Goal: Check status: Check status

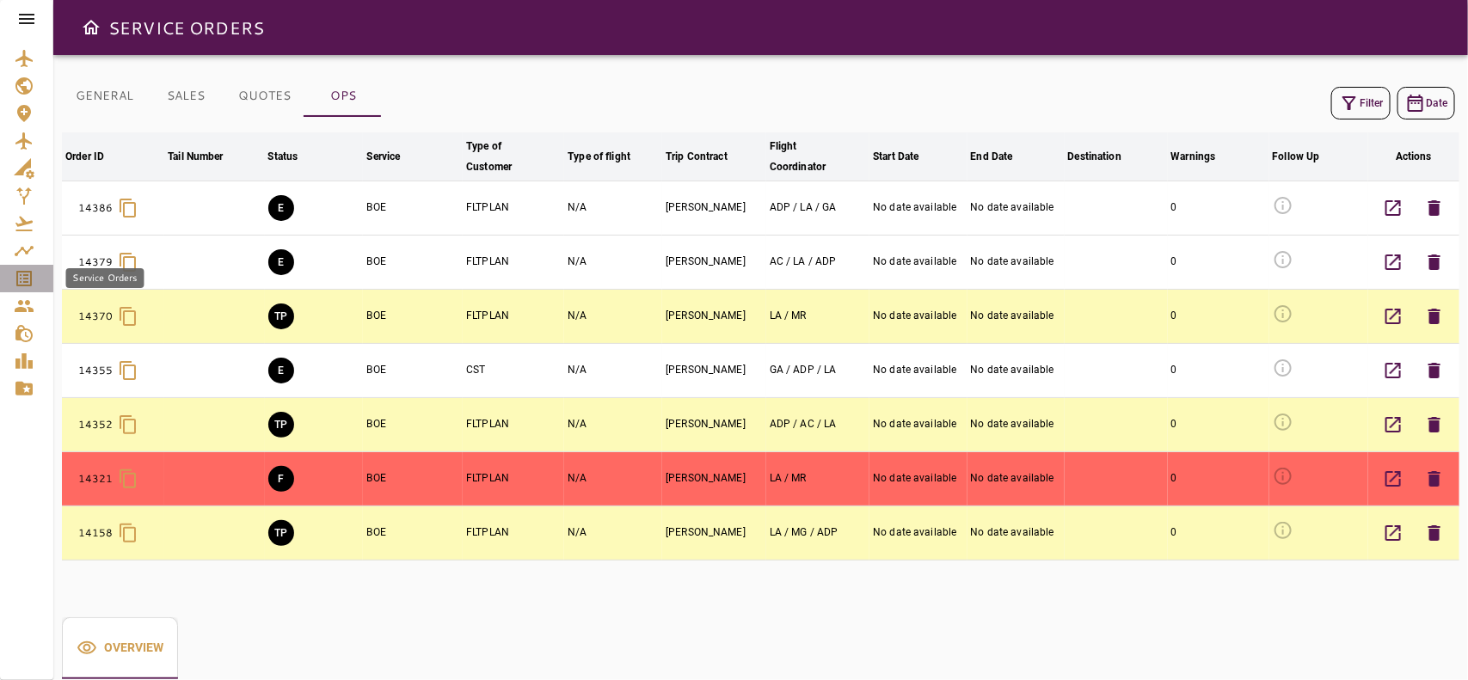
click at [18, 269] on icon "Service Orders" at bounding box center [24, 278] width 21 height 21
click at [77, 95] on div "Country List" at bounding box center [100, 86] width 69 height 20
click at [87, 96] on div "Country List" at bounding box center [95, 85] width 83 height 23
click at [134, 101] on button "GENERAL" at bounding box center [104, 96] width 85 height 41
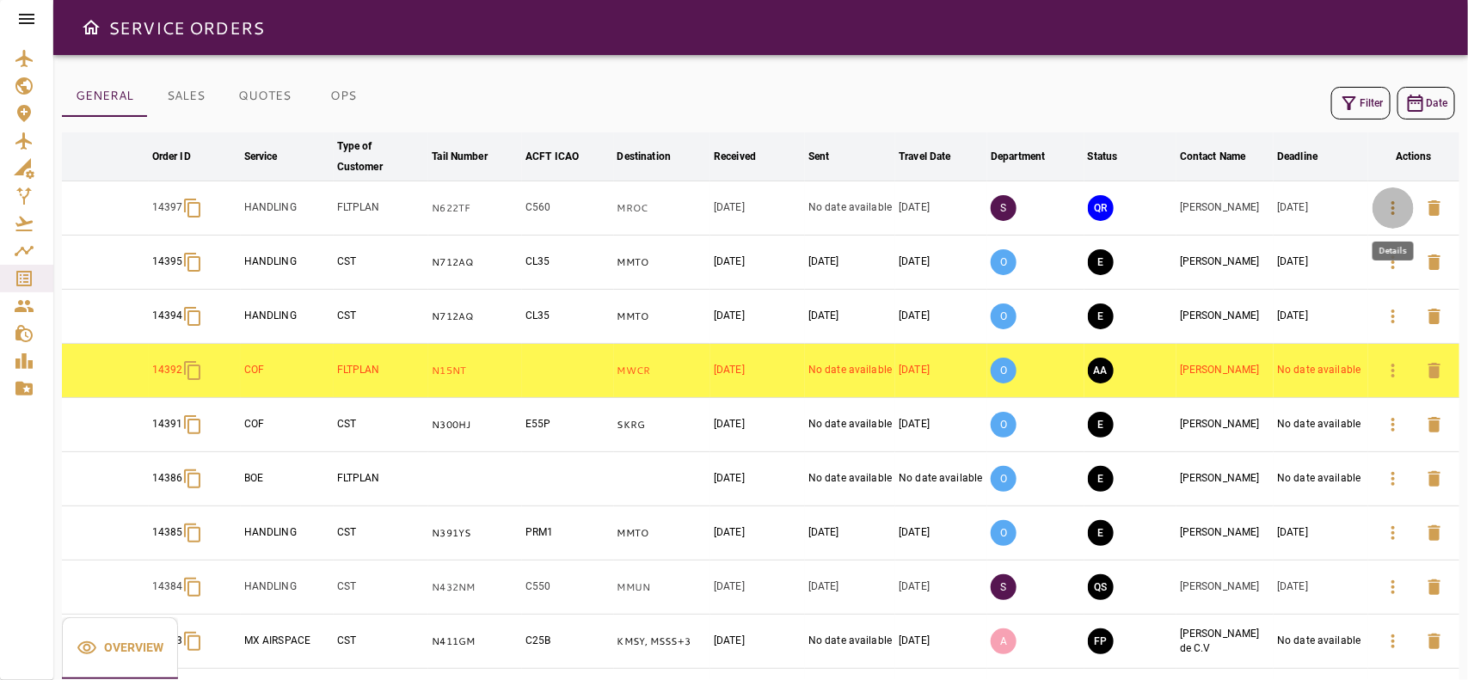
click at [1387, 203] on icon "button" at bounding box center [1393, 208] width 21 height 21
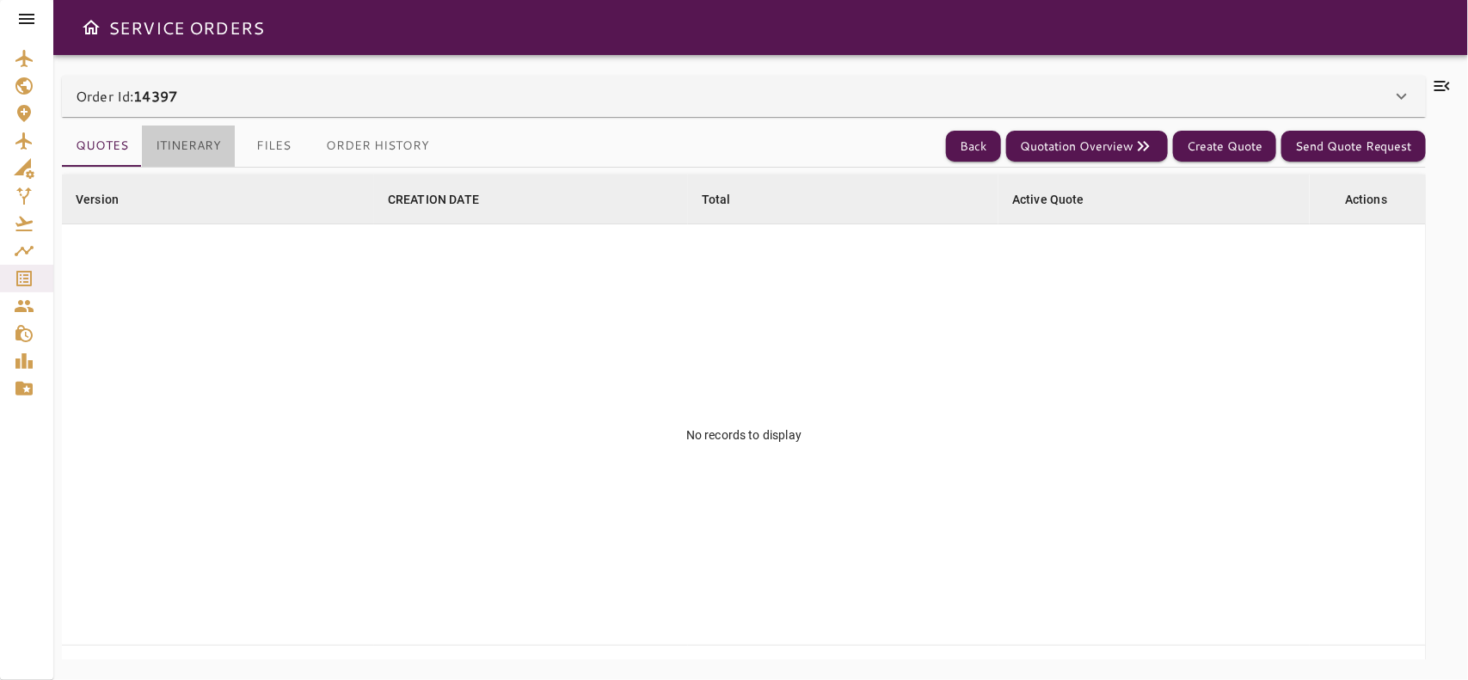
click at [203, 153] on button "Itinerary" at bounding box center [188, 146] width 93 height 41
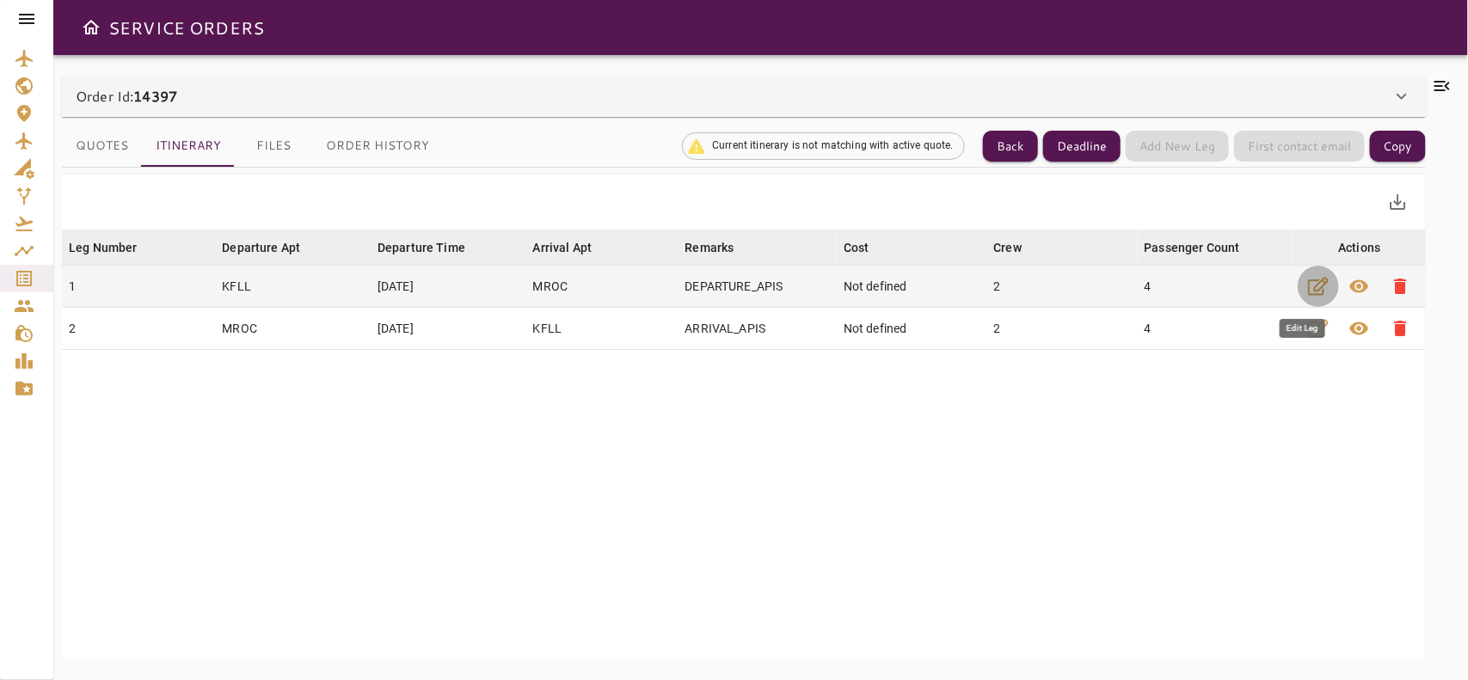
click at [1308, 279] on icon "button" at bounding box center [1318, 287] width 21 height 18
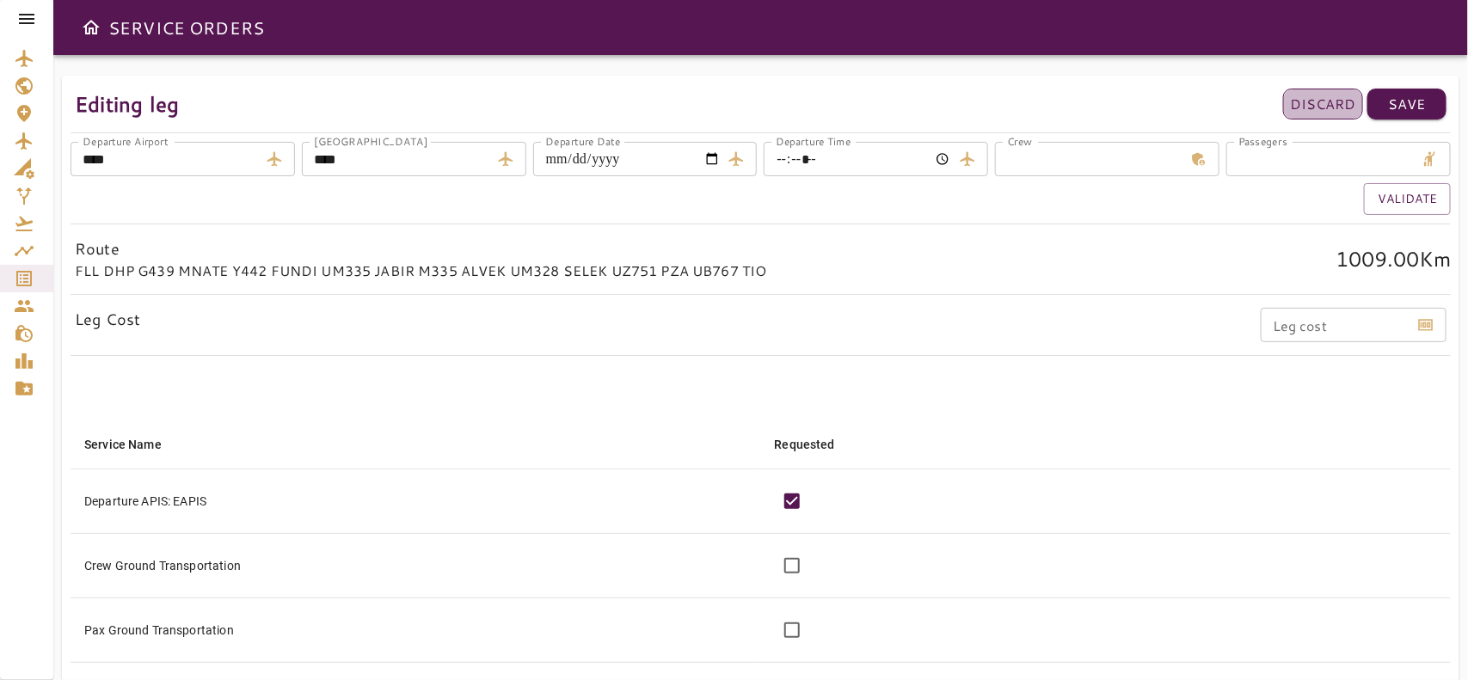
click at [1347, 106] on p "Discard" at bounding box center [1323, 104] width 66 height 21
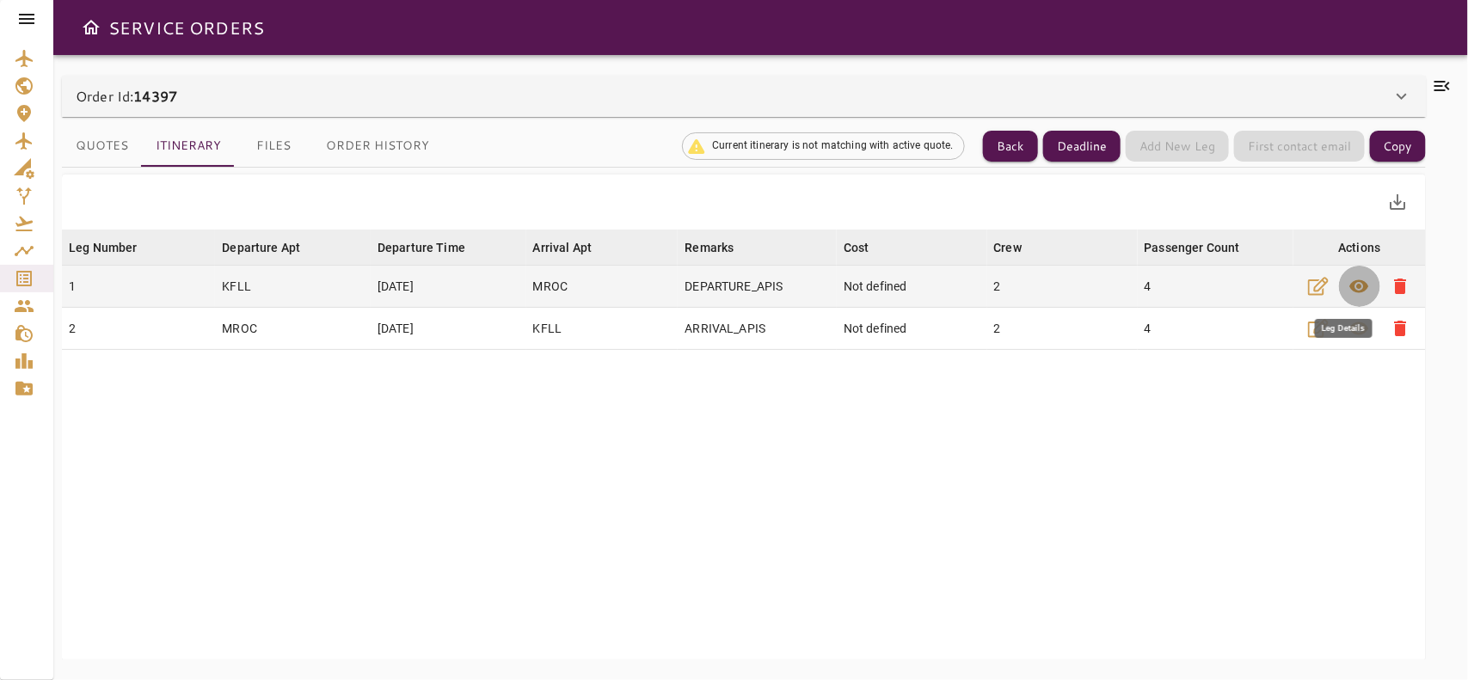
click at [1349, 288] on span "visibility" at bounding box center [1359, 286] width 21 height 21
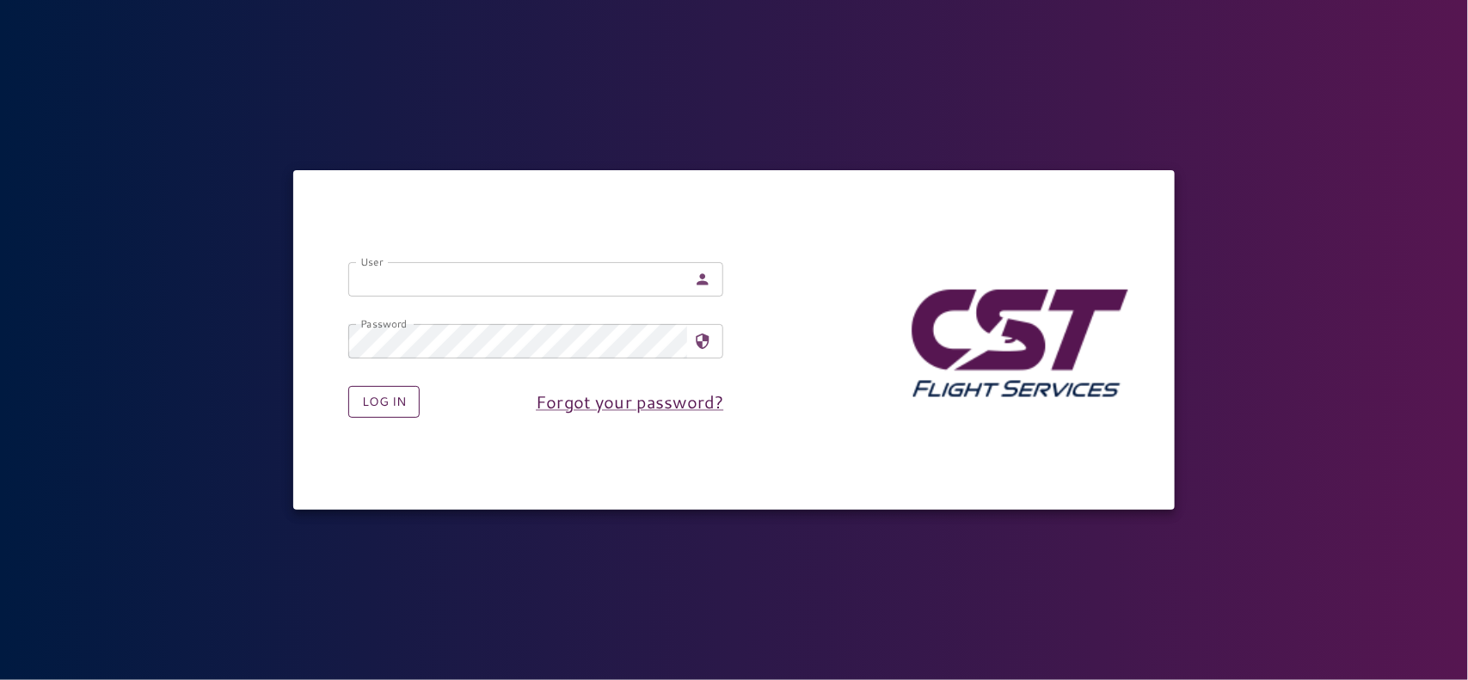
type input "**********"
click at [396, 396] on button "Log in" at bounding box center [383, 402] width 71 height 32
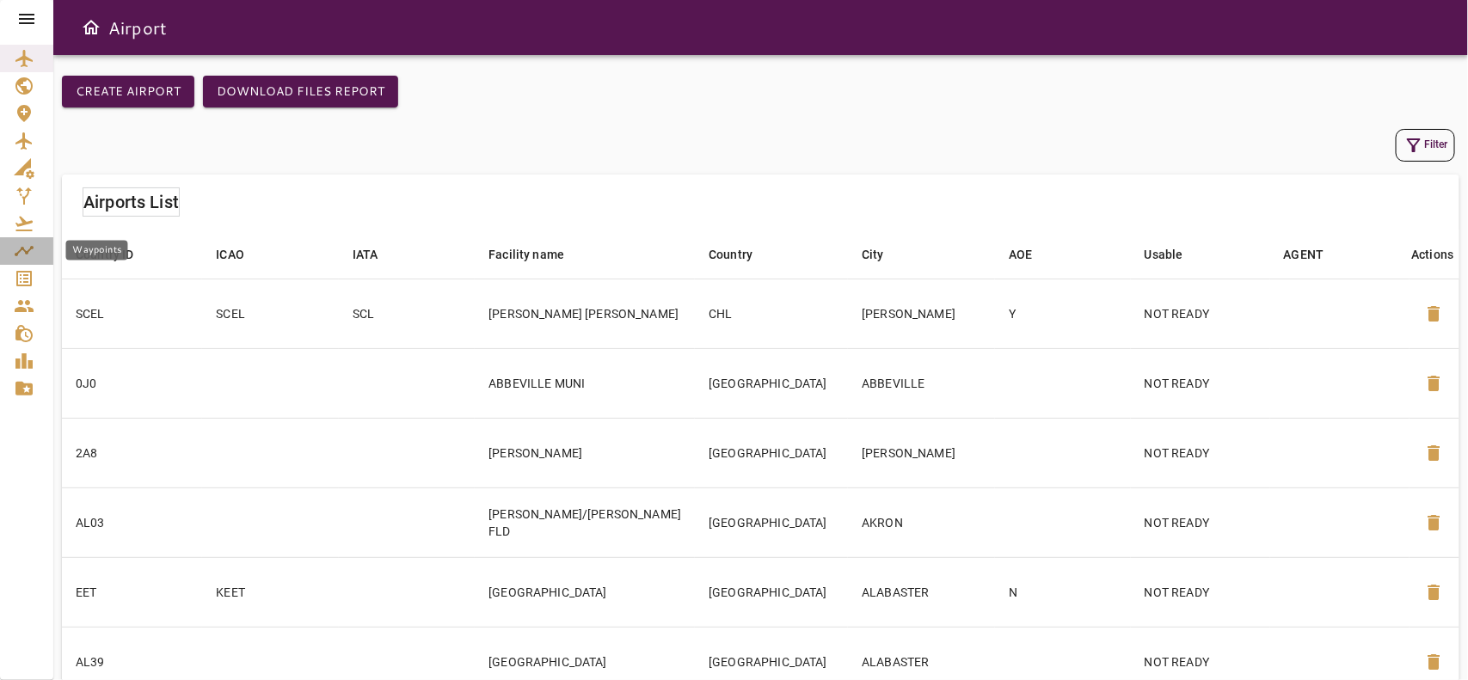
click at [28, 261] on link "Waypoints" at bounding box center [26, 251] width 53 height 28
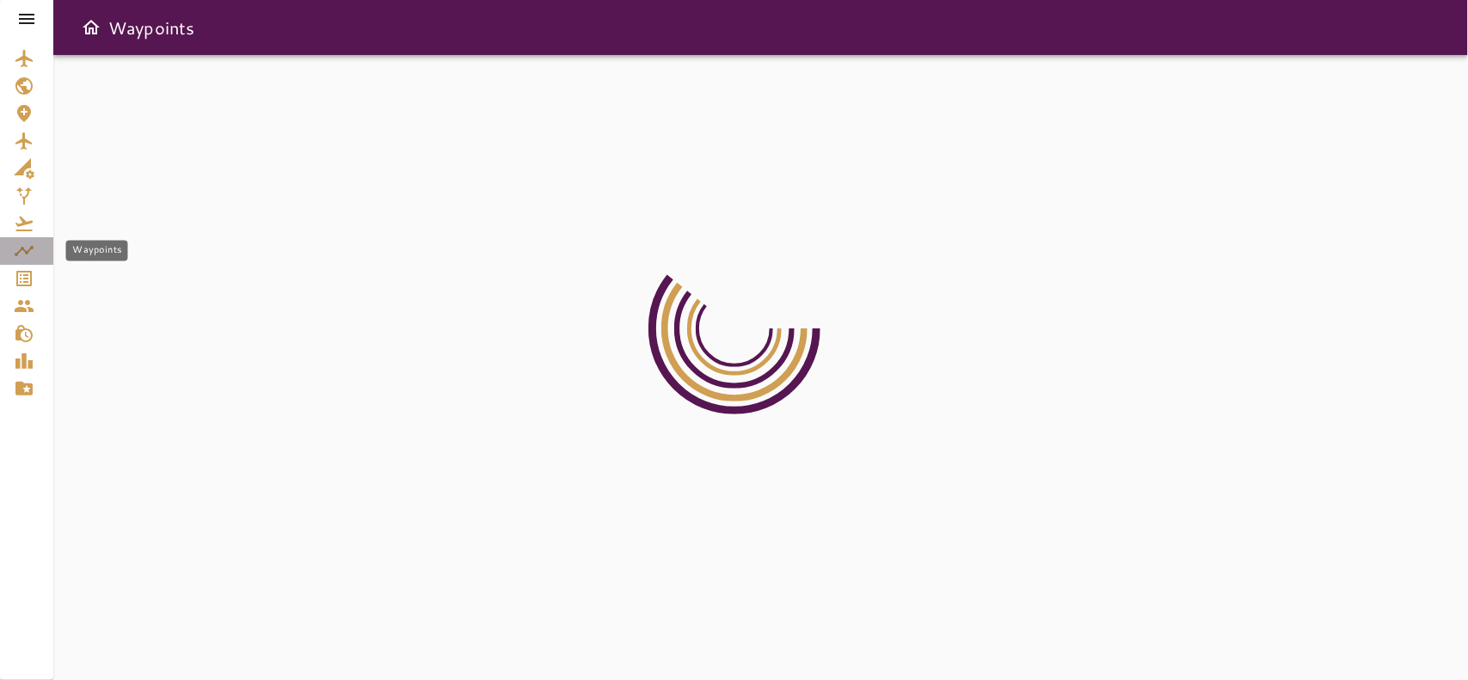
click at [28, 263] on link "Waypoints" at bounding box center [26, 251] width 53 height 28
click at [2, 282] on link "Service Orders" at bounding box center [26, 279] width 53 height 28
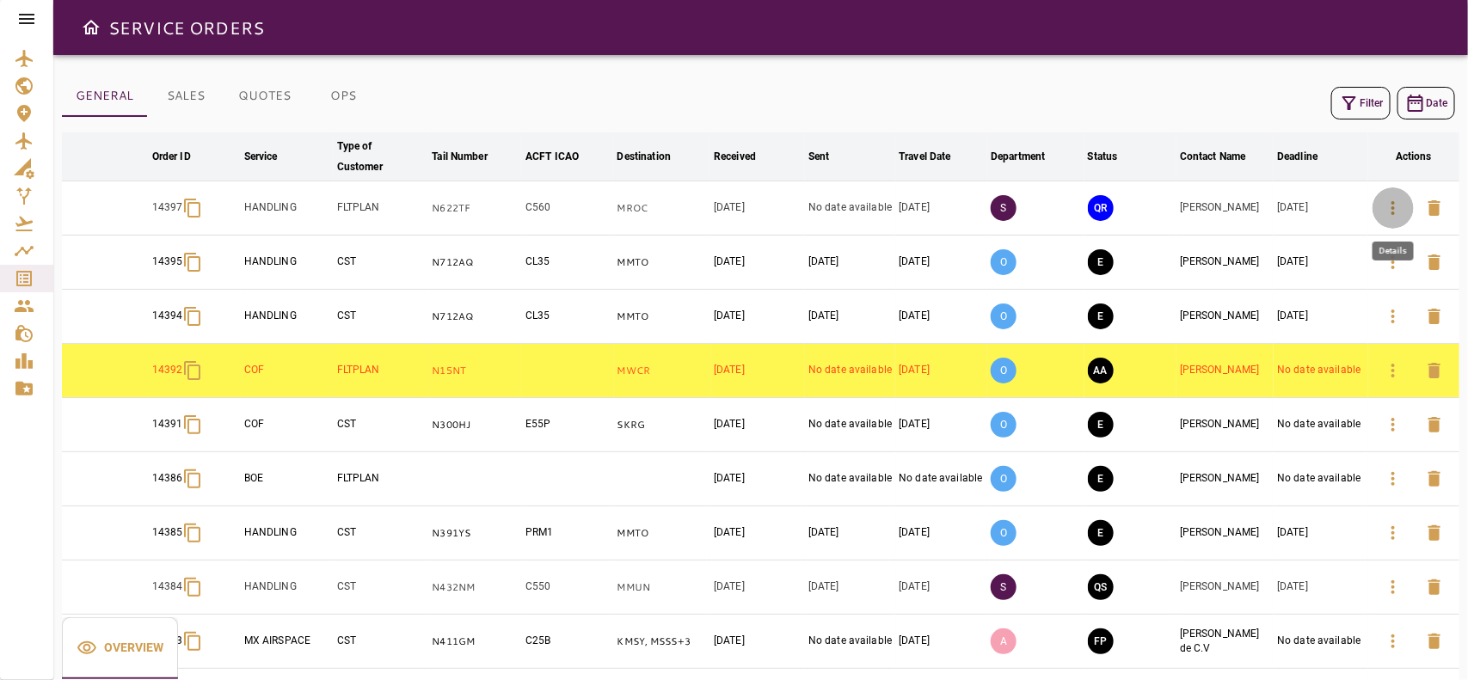
click at [1393, 211] on icon "button" at bounding box center [1393, 208] width 21 height 21
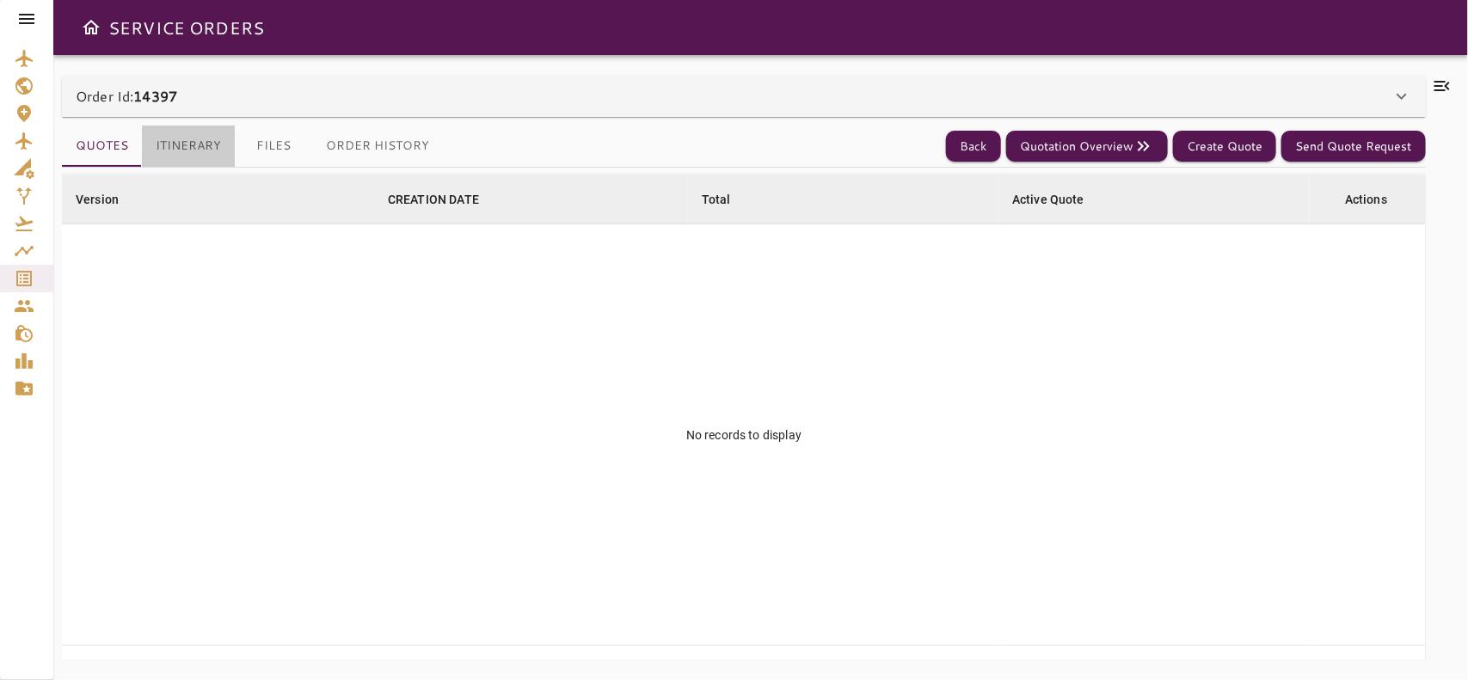
click at [194, 144] on button "Itinerary" at bounding box center [188, 146] width 93 height 41
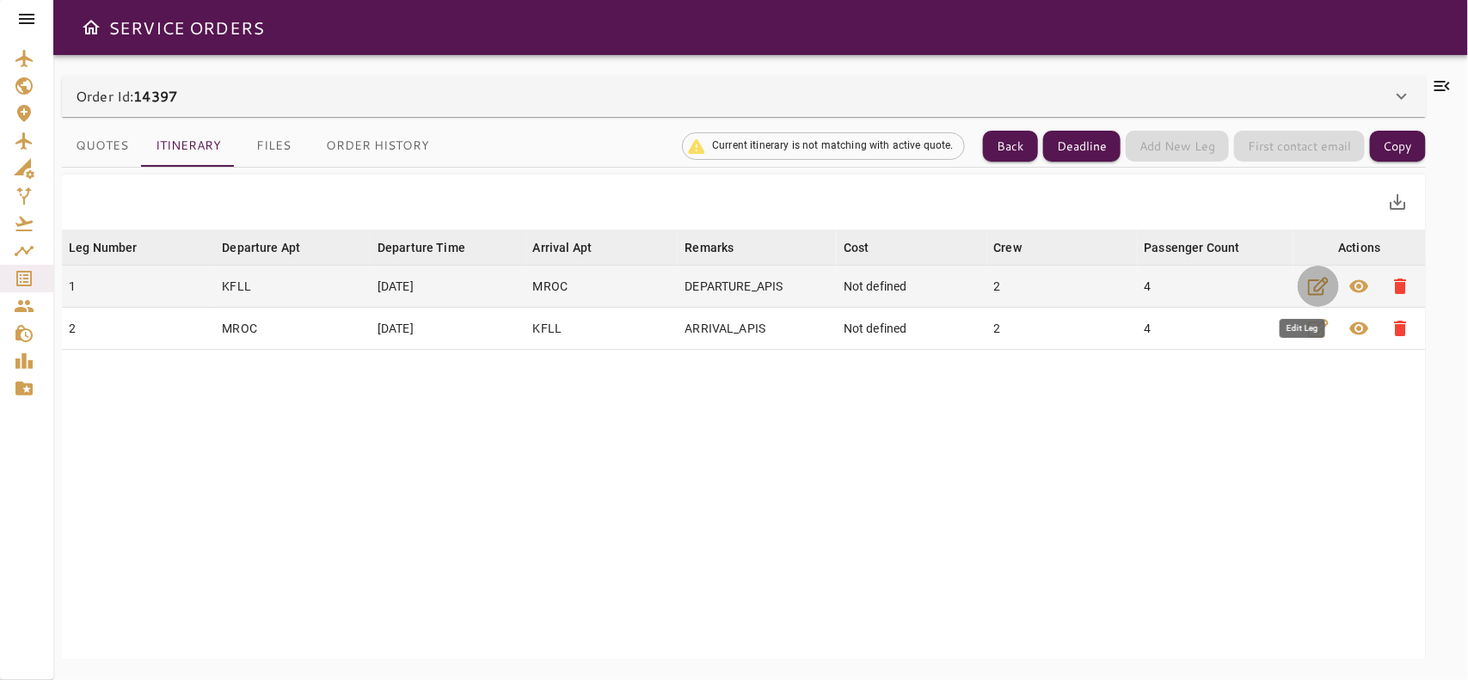
click at [1308, 285] on icon "button" at bounding box center [1318, 286] width 21 height 21
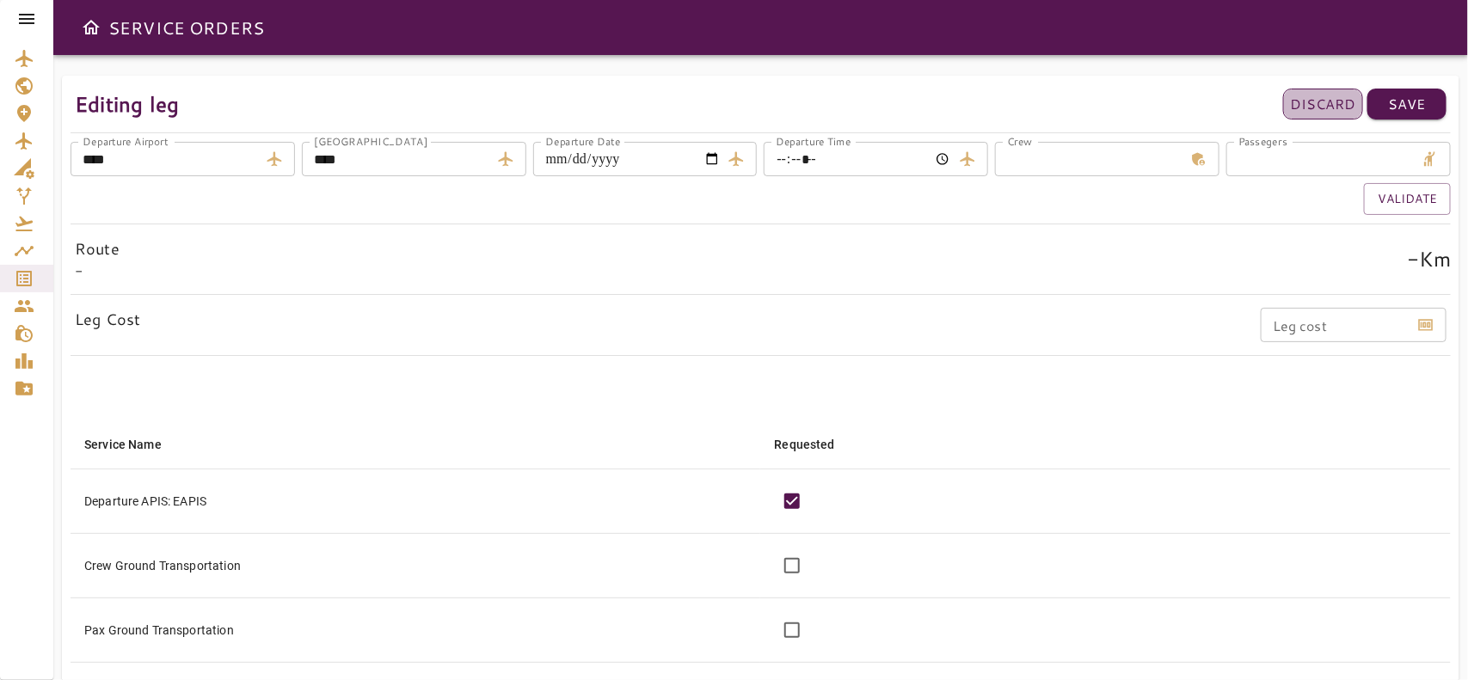
click at [1335, 106] on p "Discard" at bounding box center [1323, 104] width 66 height 21
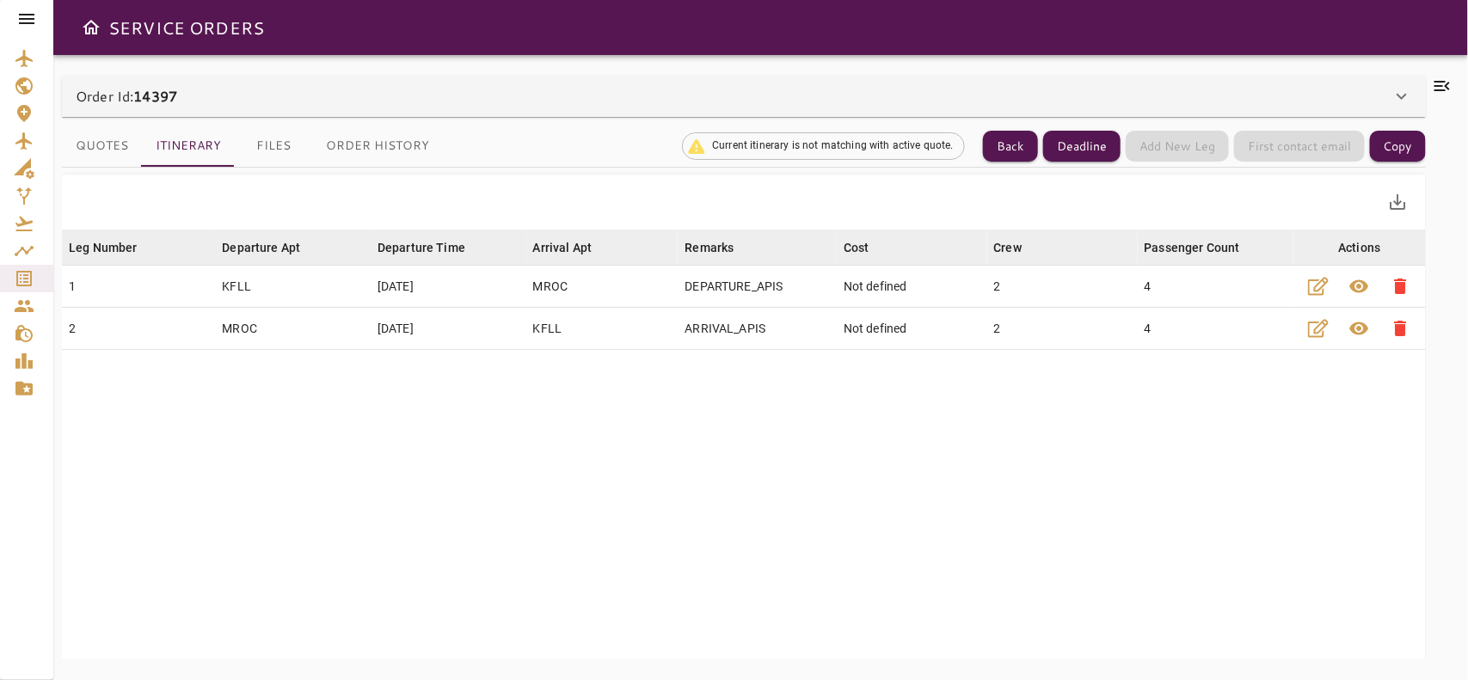
click at [40, 15] on div at bounding box center [26, 19] width 53 height 38
click at [28, 15] on icon at bounding box center [26, 19] width 21 height 21
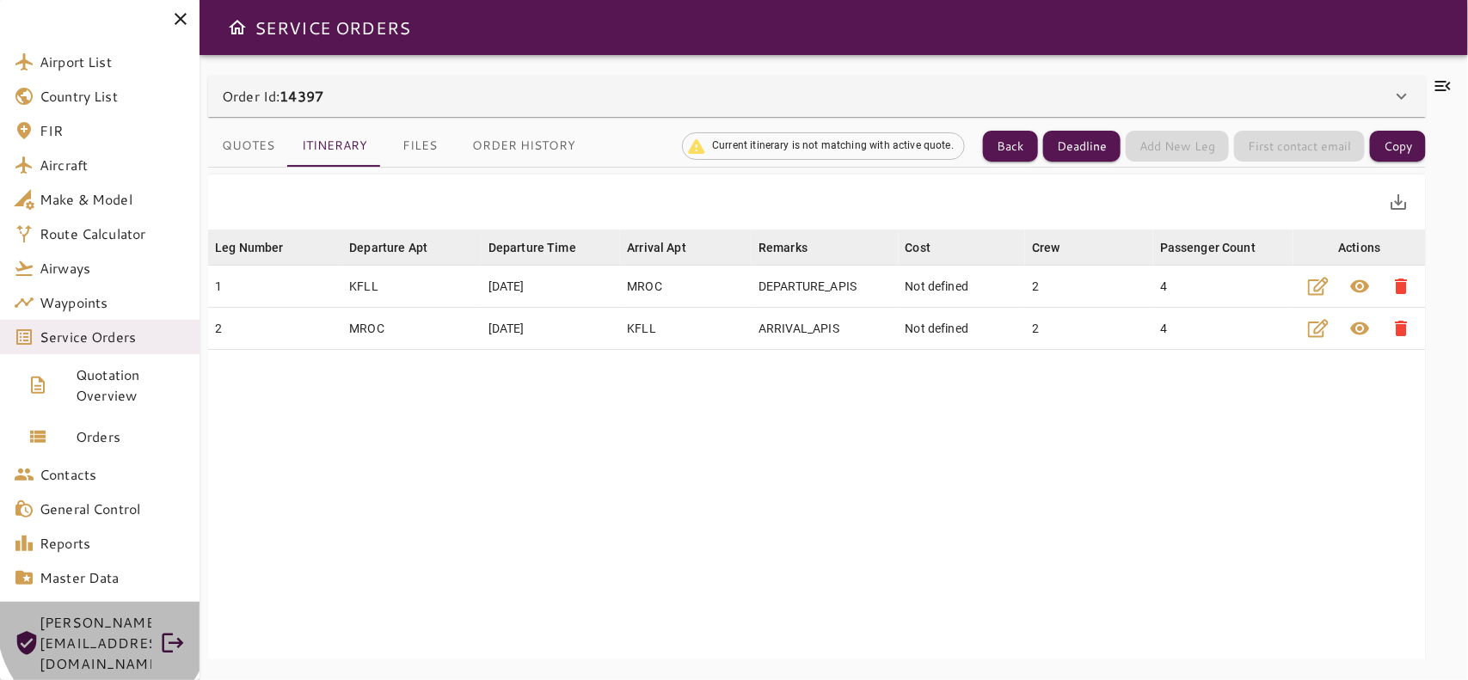
click at [104, 621] on span "[PERSON_NAME][EMAIL_ADDRESS][DOMAIN_NAME]" at bounding box center [96, 643] width 112 height 62
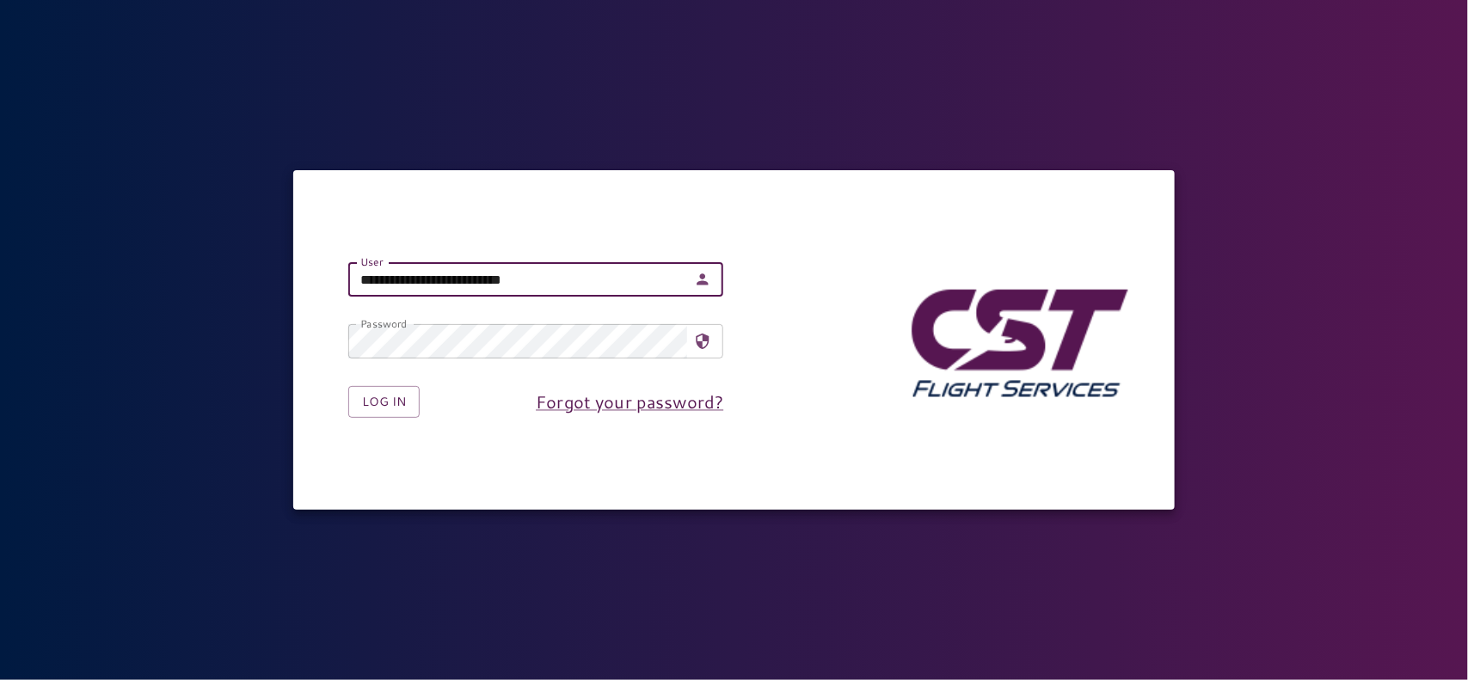
click at [443, 286] on input "**********" at bounding box center [517, 279] width 339 height 34
type input "**********"
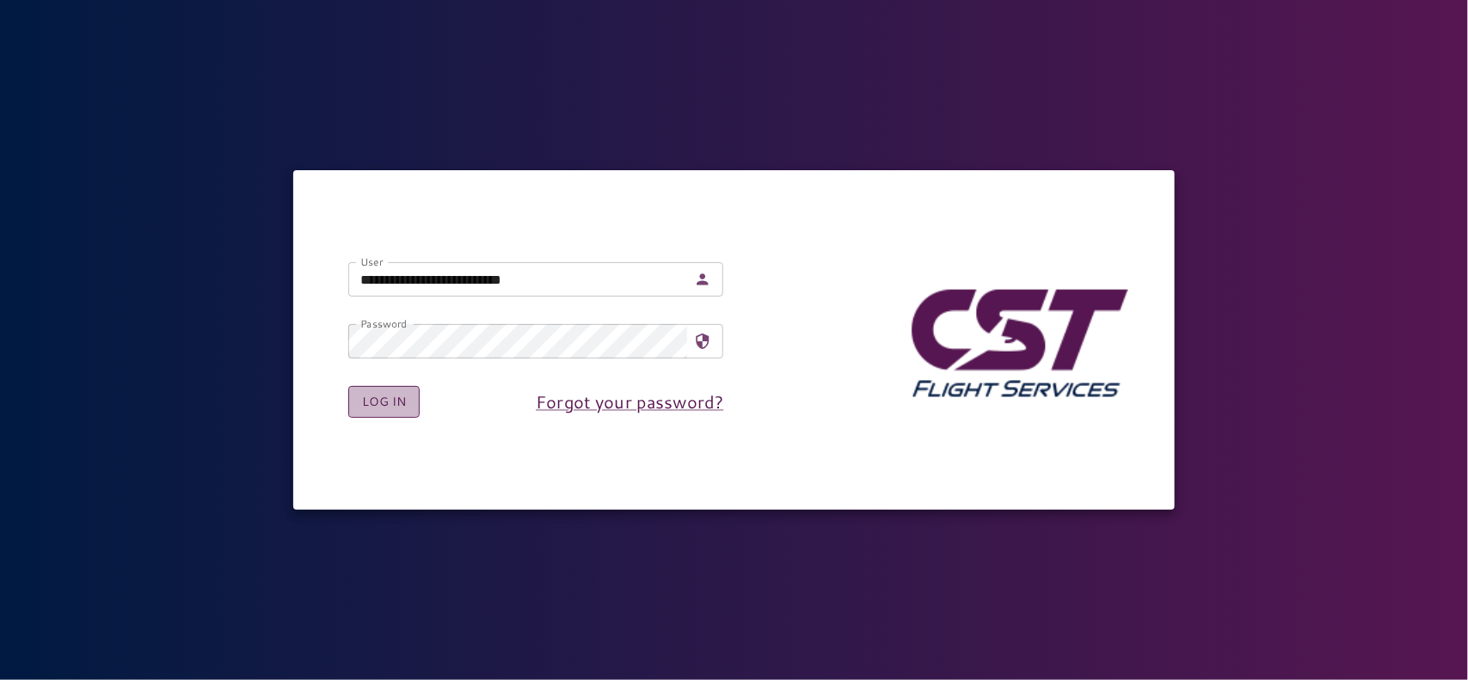
click at [379, 402] on button "Log in" at bounding box center [383, 402] width 71 height 32
type input "**********"
click at [378, 396] on button "Log in" at bounding box center [383, 402] width 71 height 32
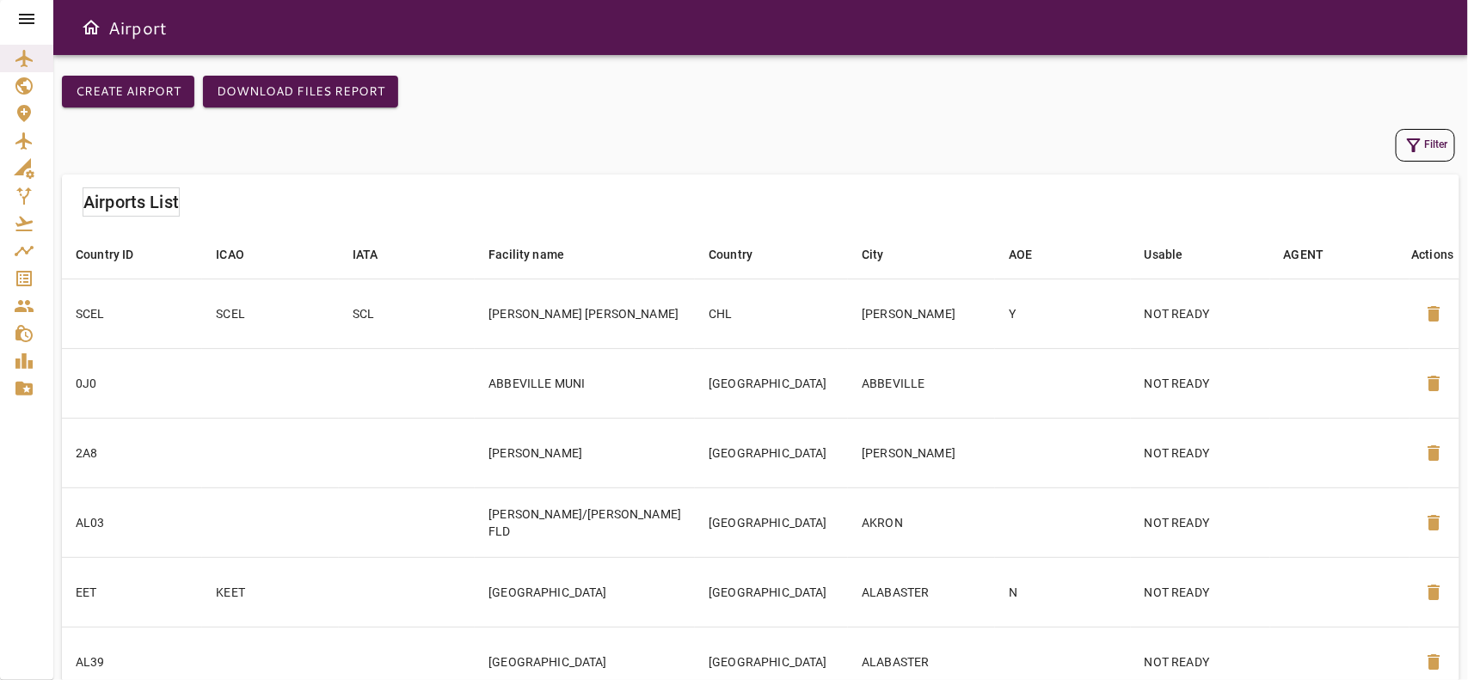
click at [17, 22] on icon at bounding box center [26, 19] width 21 height 21
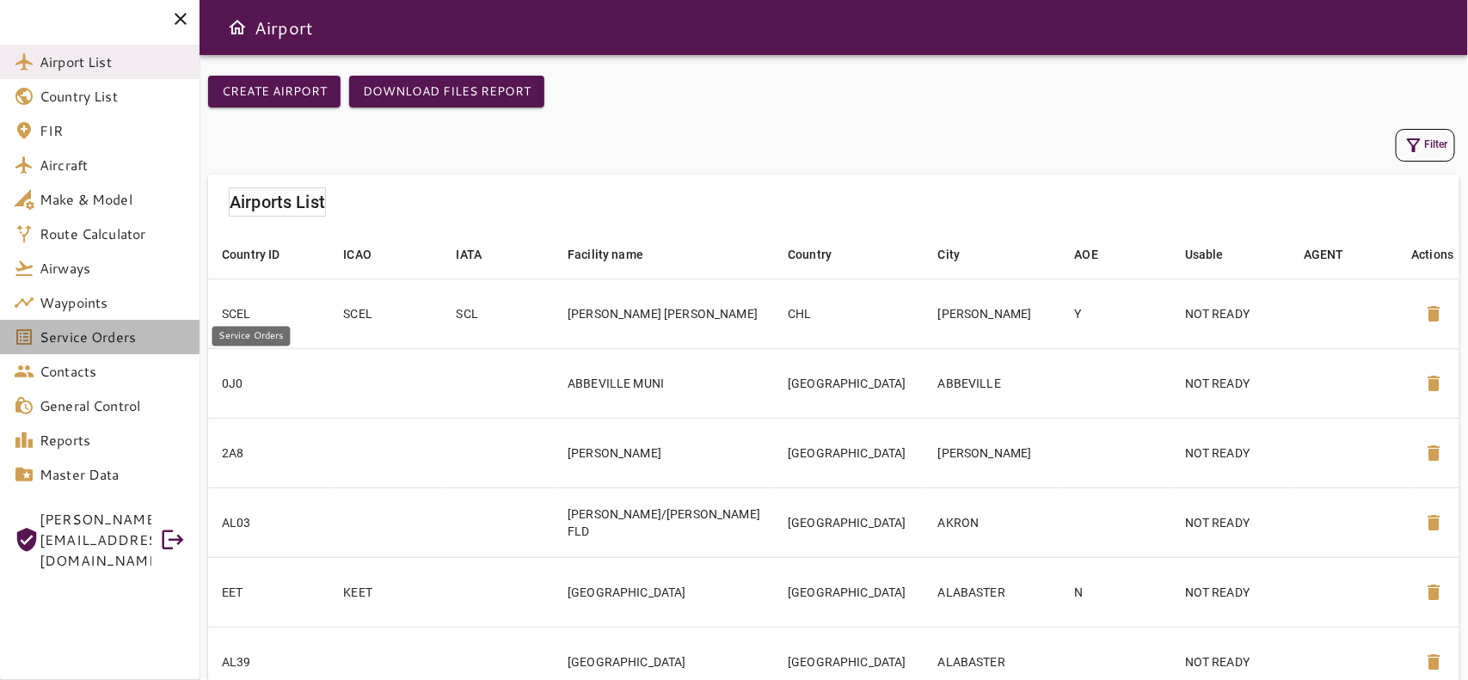
click at [74, 342] on span "Service Orders" at bounding box center [113, 337] width 146 height 21
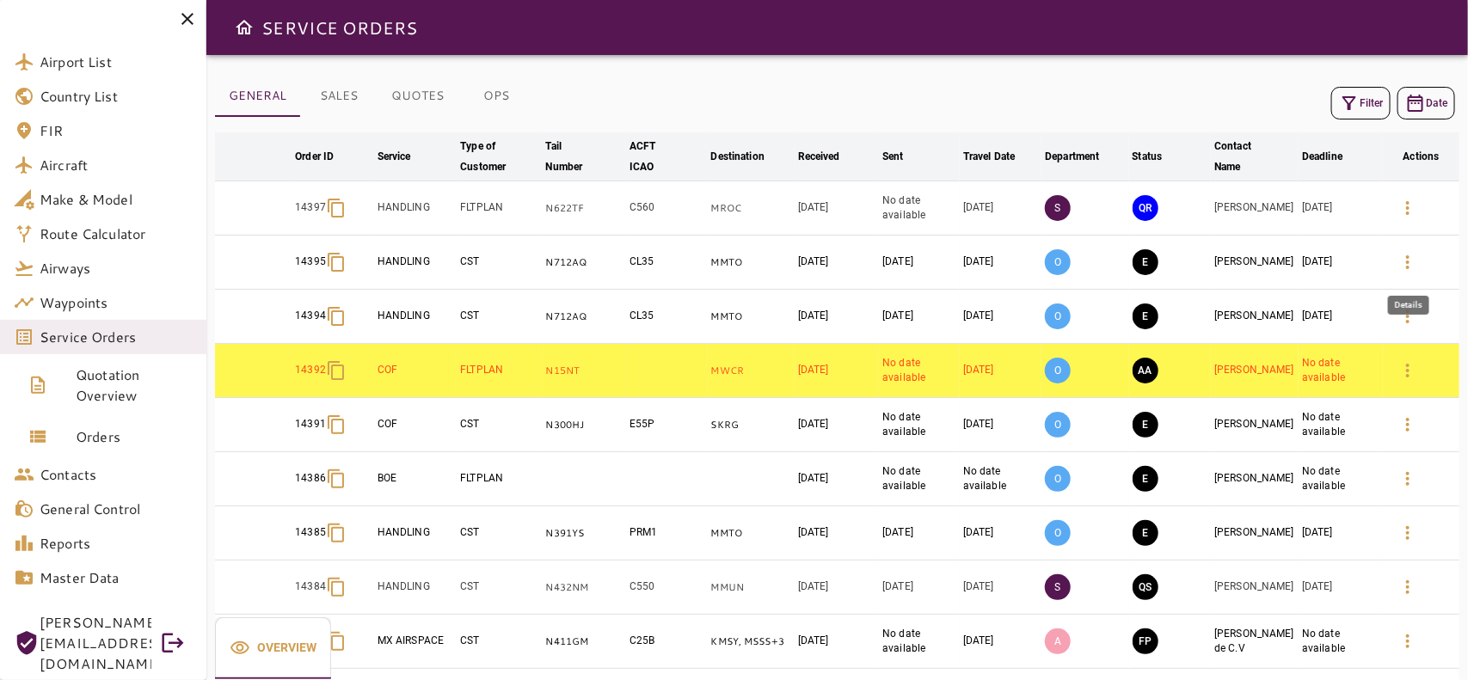
click at [1400, 264] on icon "button" at bounding box center [1407, 262] width 21 height 21
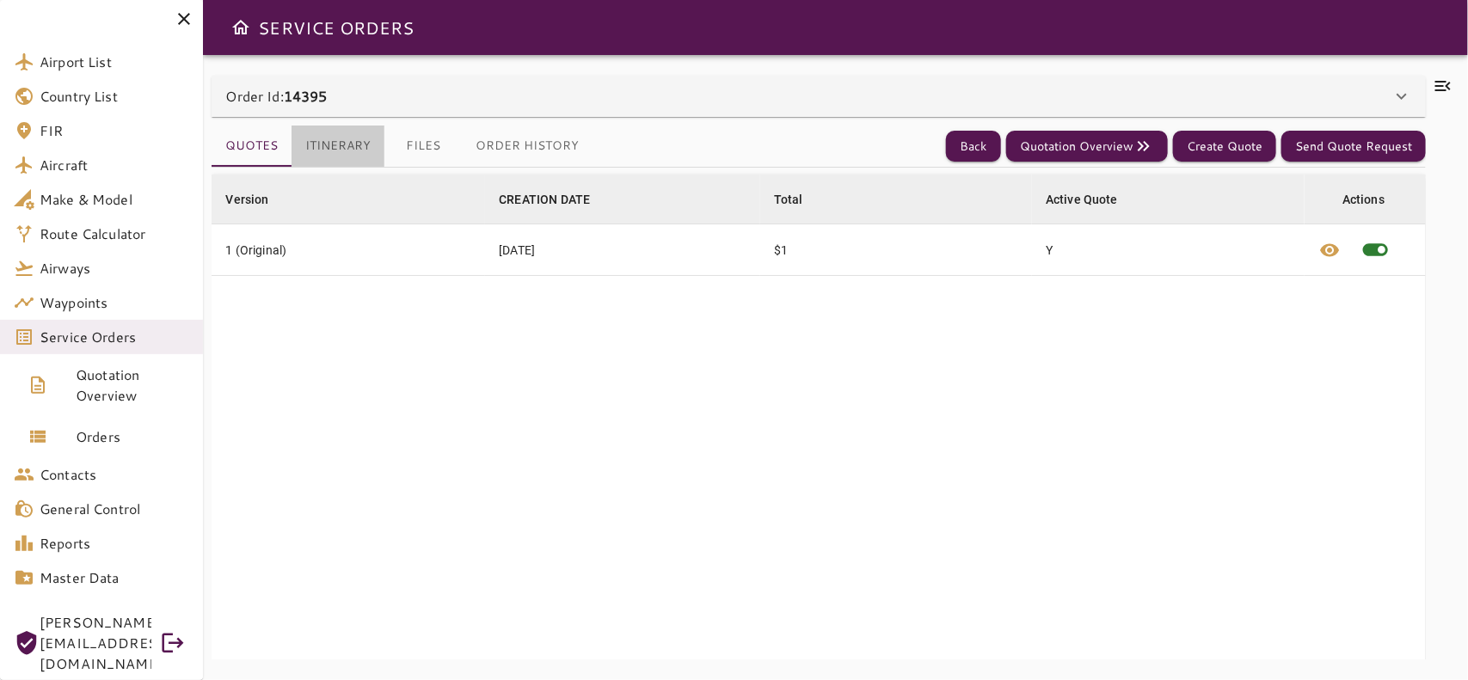
click at [342, 144] on button "Itinerary" at bounding box center [338, 146] width 93 height 41
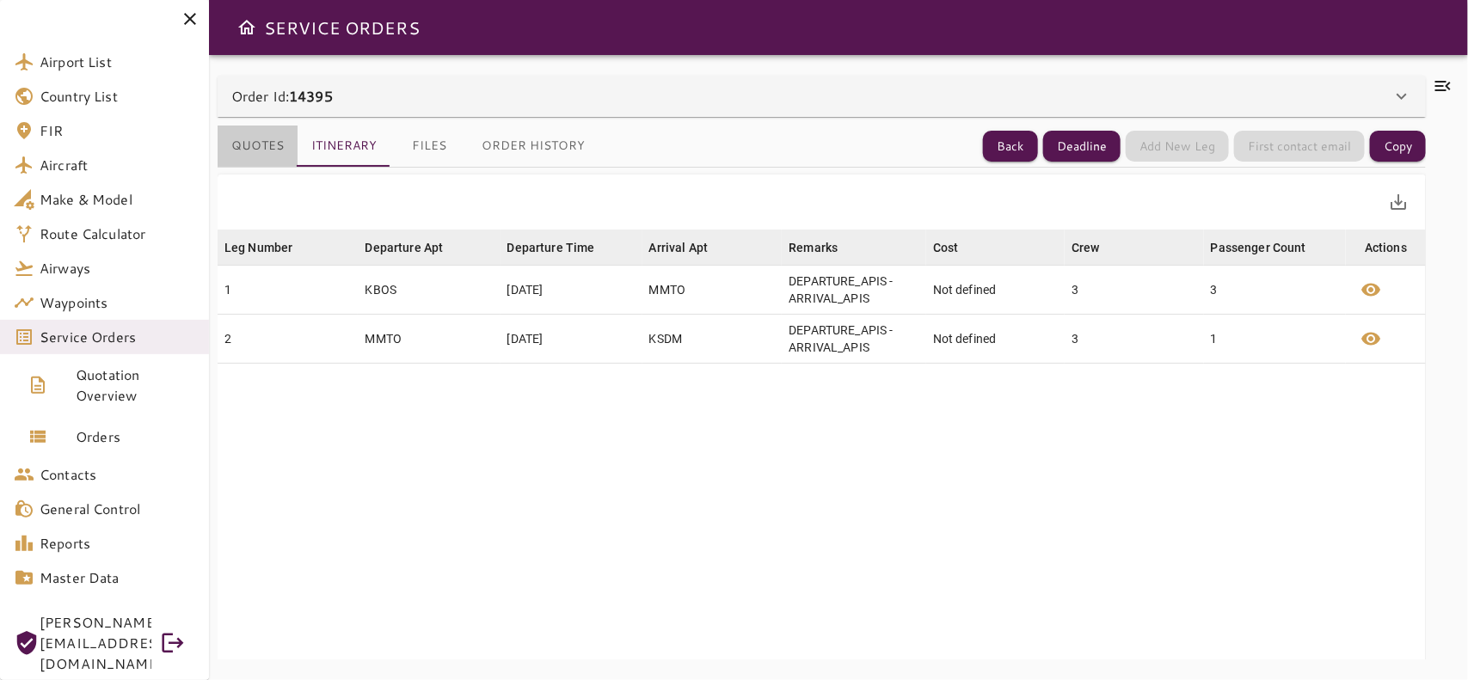
click at [265, 134] on button "Quotes" at bounding box center [258, 146] width 80 height 41
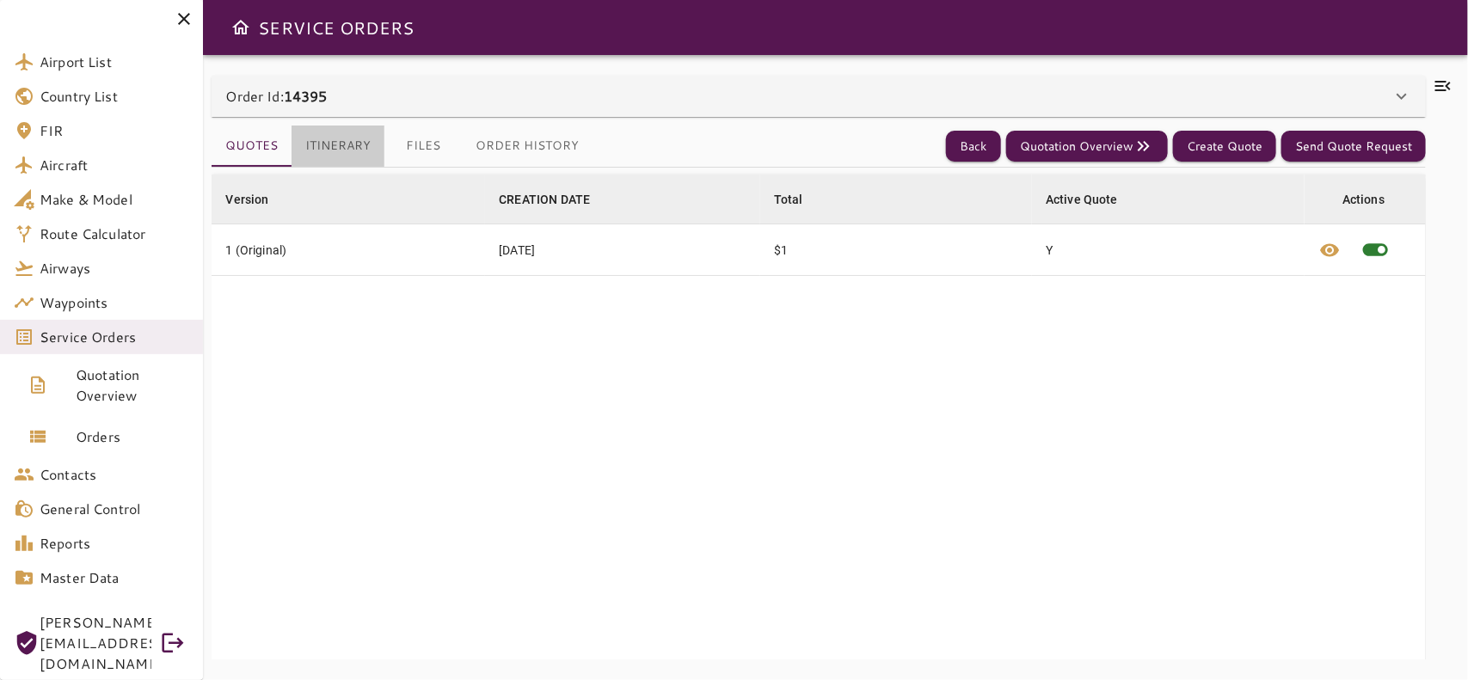
click at [341, 143] on button "Itinerary" at bounding box center [338, 146] width 93 height 41
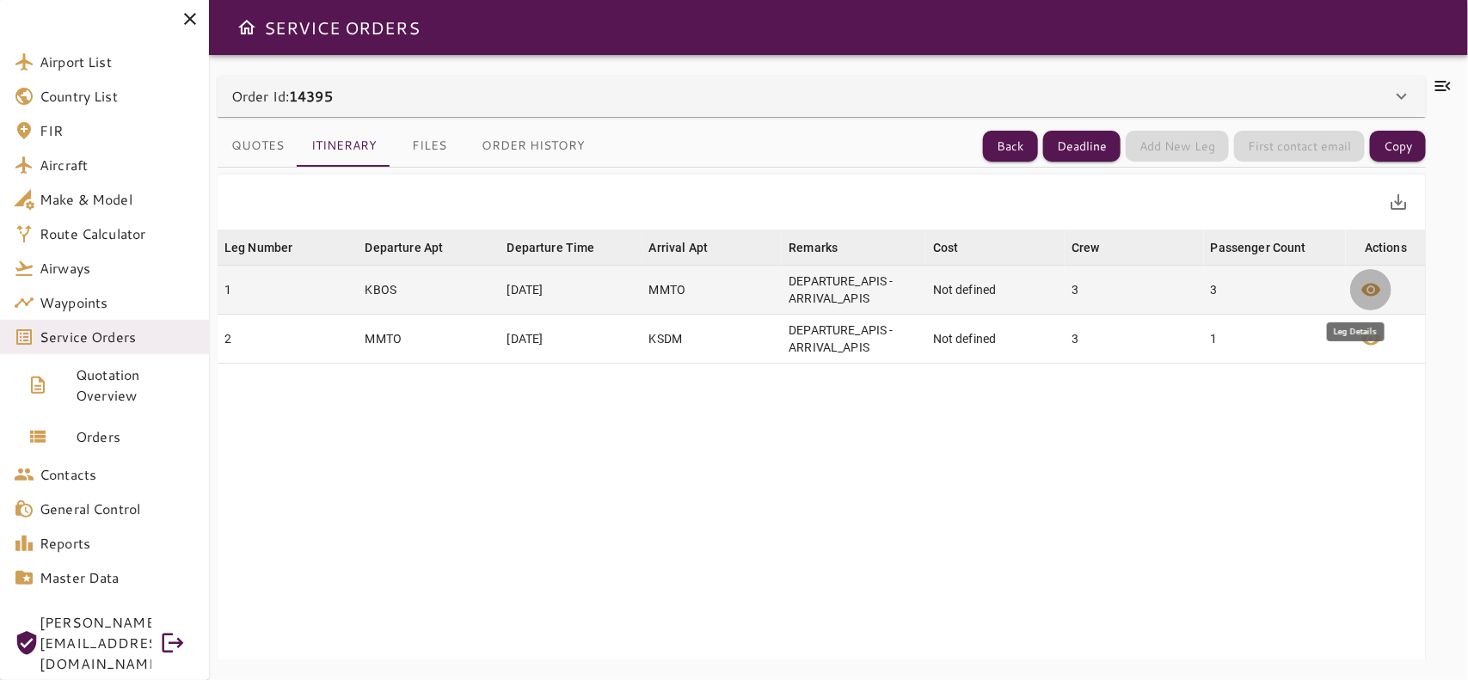
click at [1361, 288] on span "visibility" at bounding box center [1370, 289] width 21 height 21
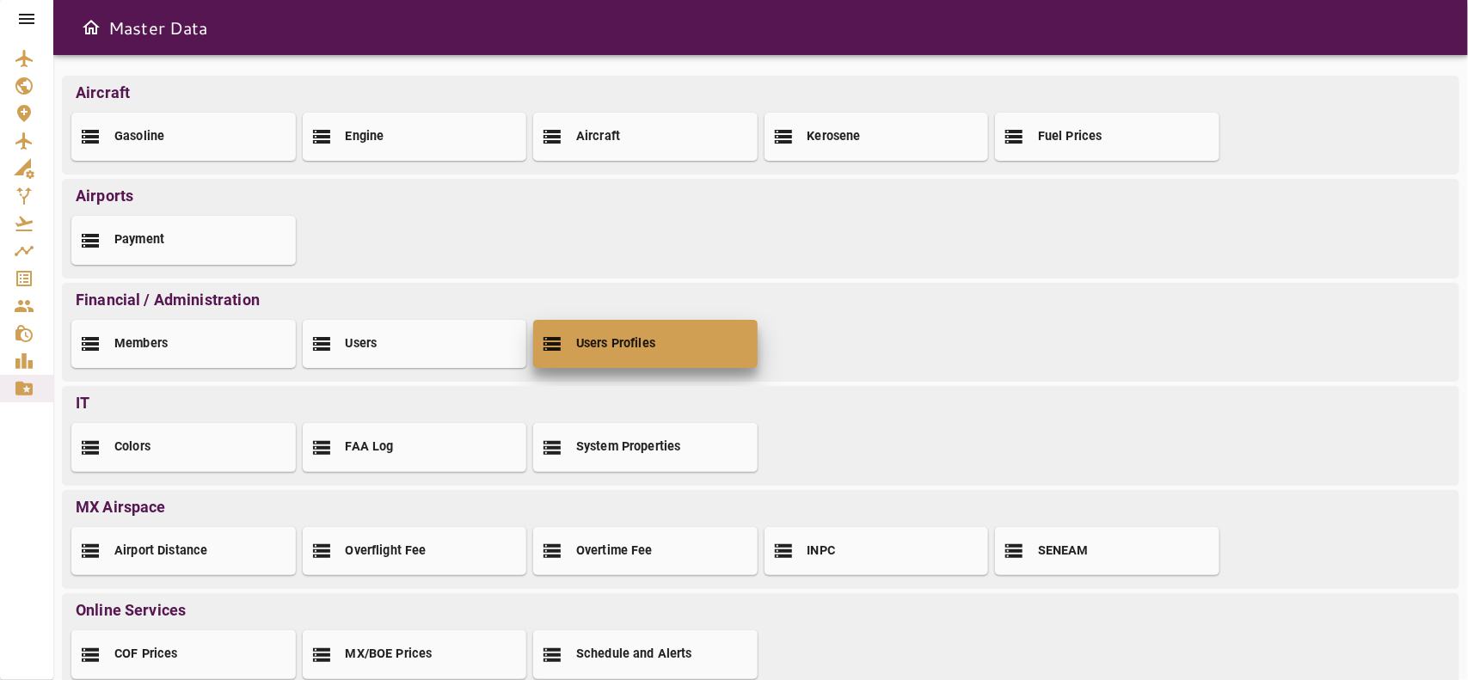
click at [652, 340] on div "Users Profiles" at bounding box center [645, 344] width 224 height 48
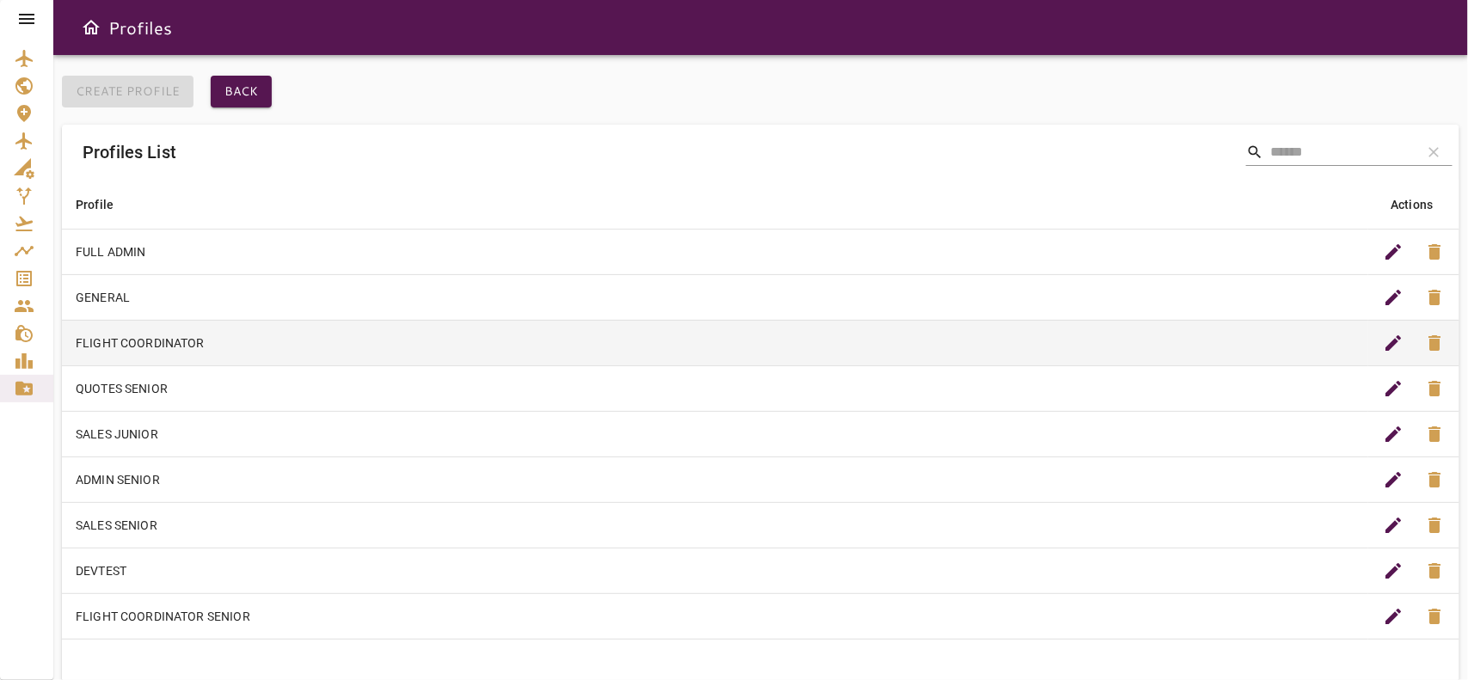
click at [490, 351] on td "FLIGHT COORDINATOR" at bounding box center [715, 343] width 1306 height 46
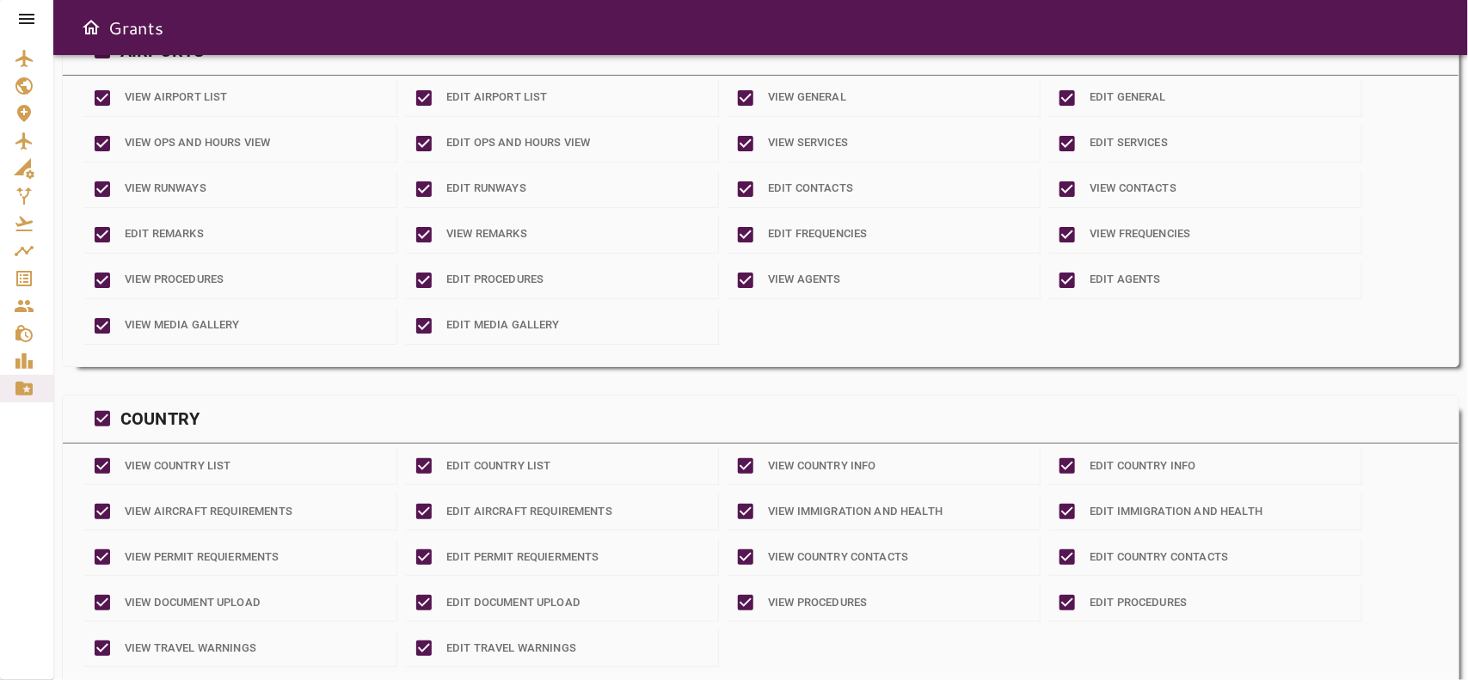
scroll to position [447, 0]
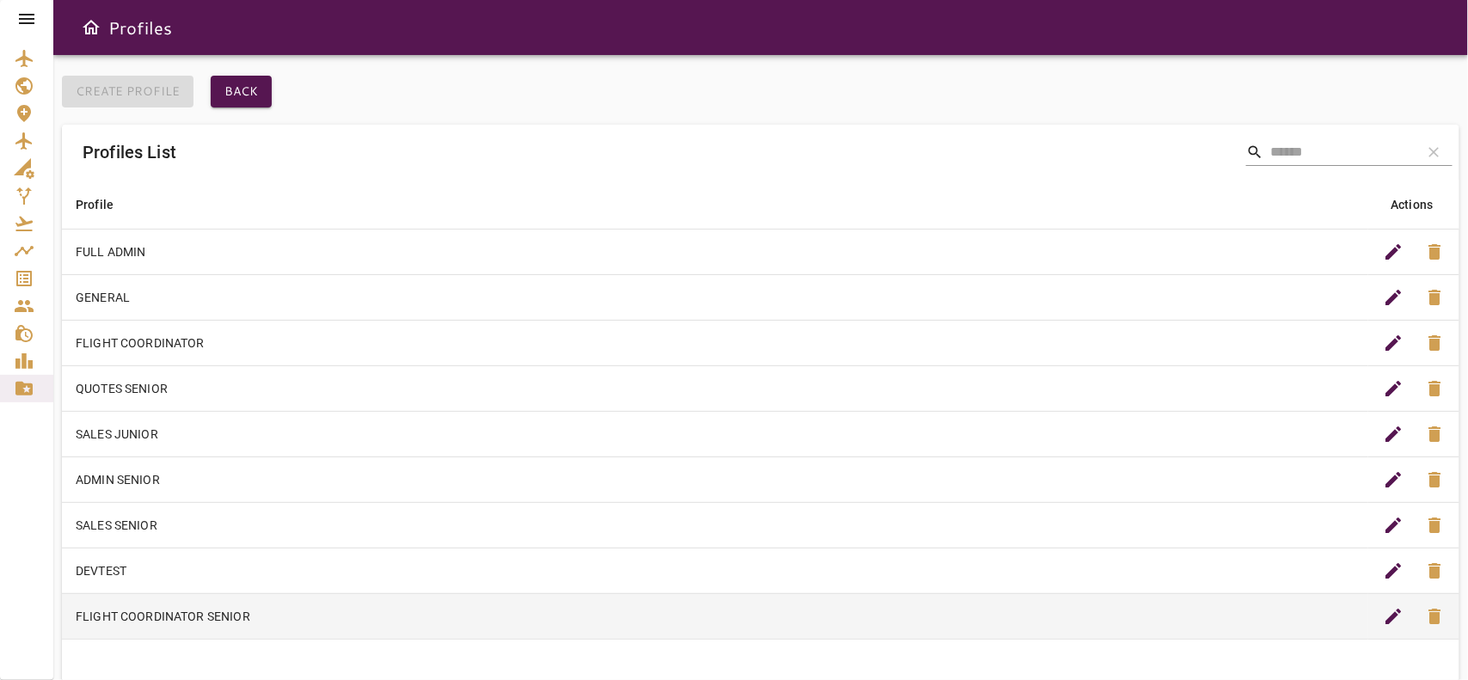
click at [277, 603] on td "FLIGHT COORDINATOR SENIOR" at bounding box center [715, 616] width 1306 height 46
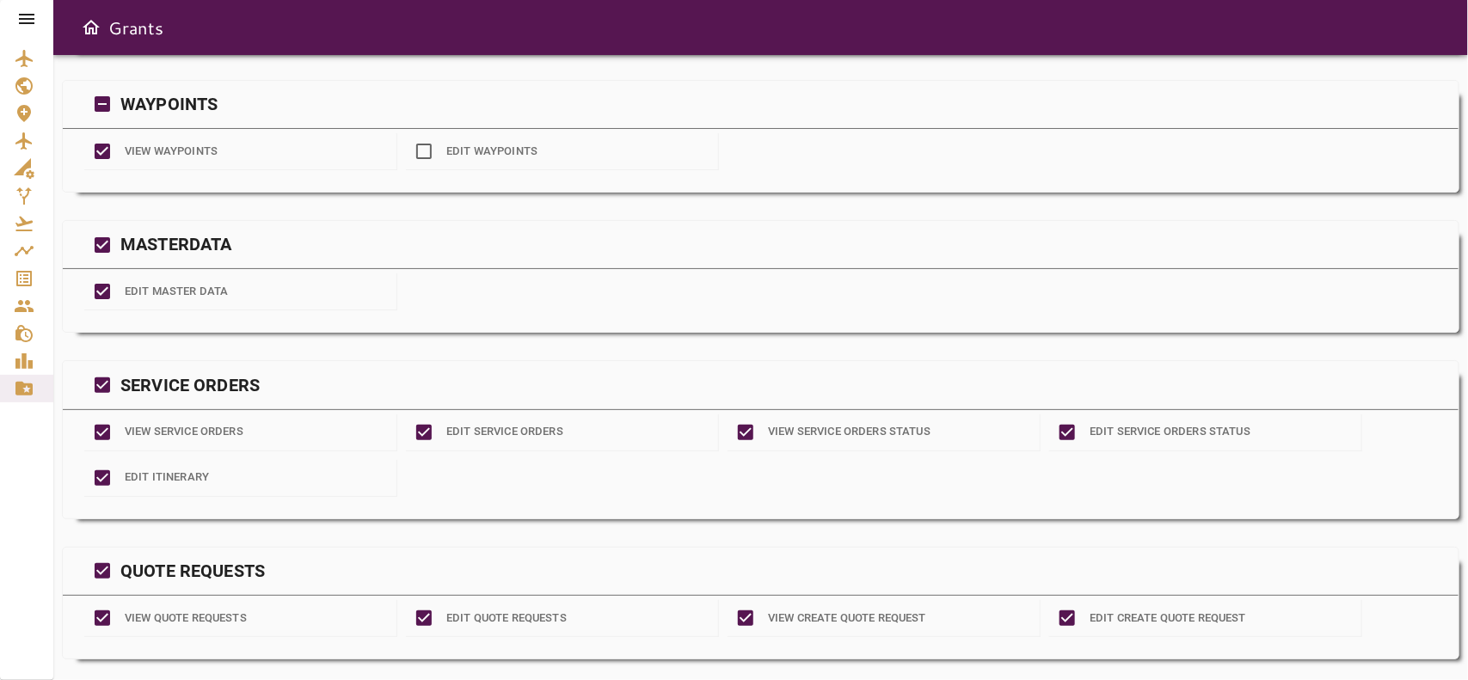
scroll to position [1869, 0]
click at [26, 268] on icon "Service Orders" at bounding box center [24, 278] width 21 height 21
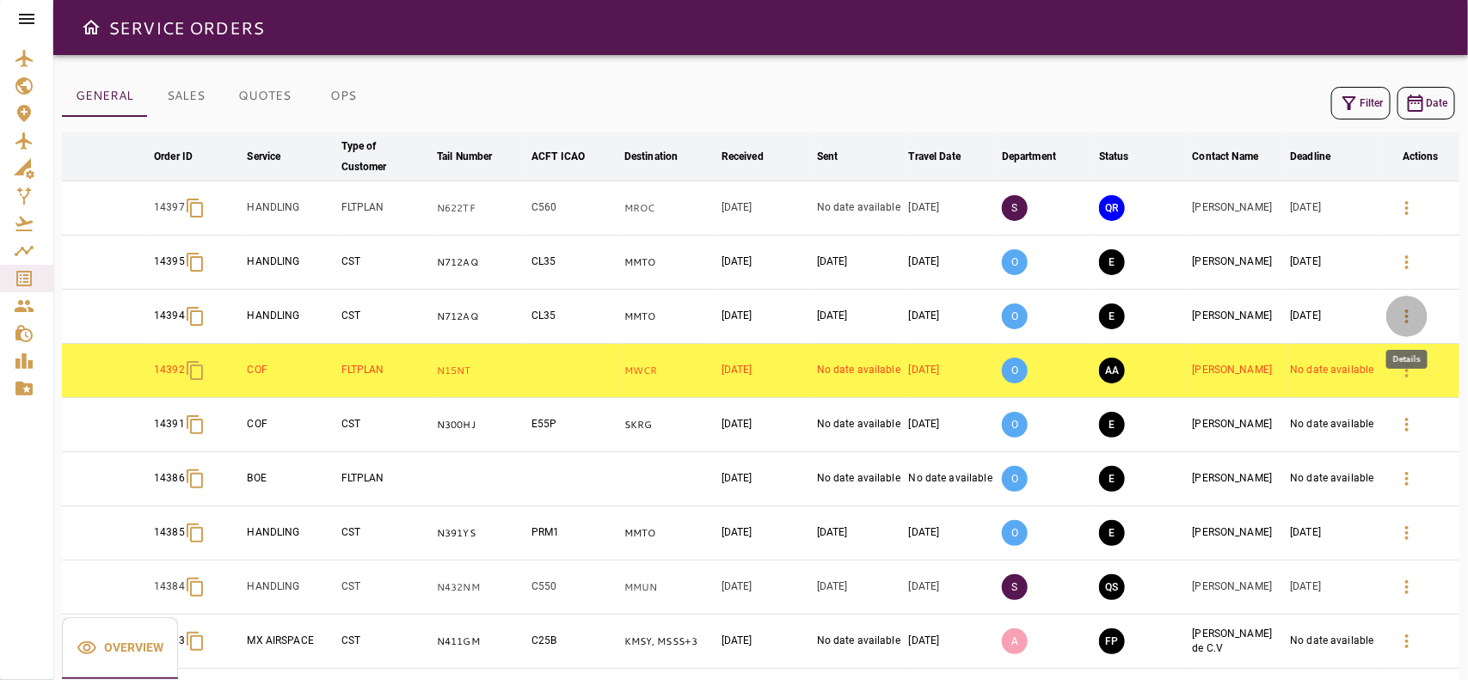
click at [1398, 320] on icon "button" at bounding box center [1406, 316] width 21 height 21
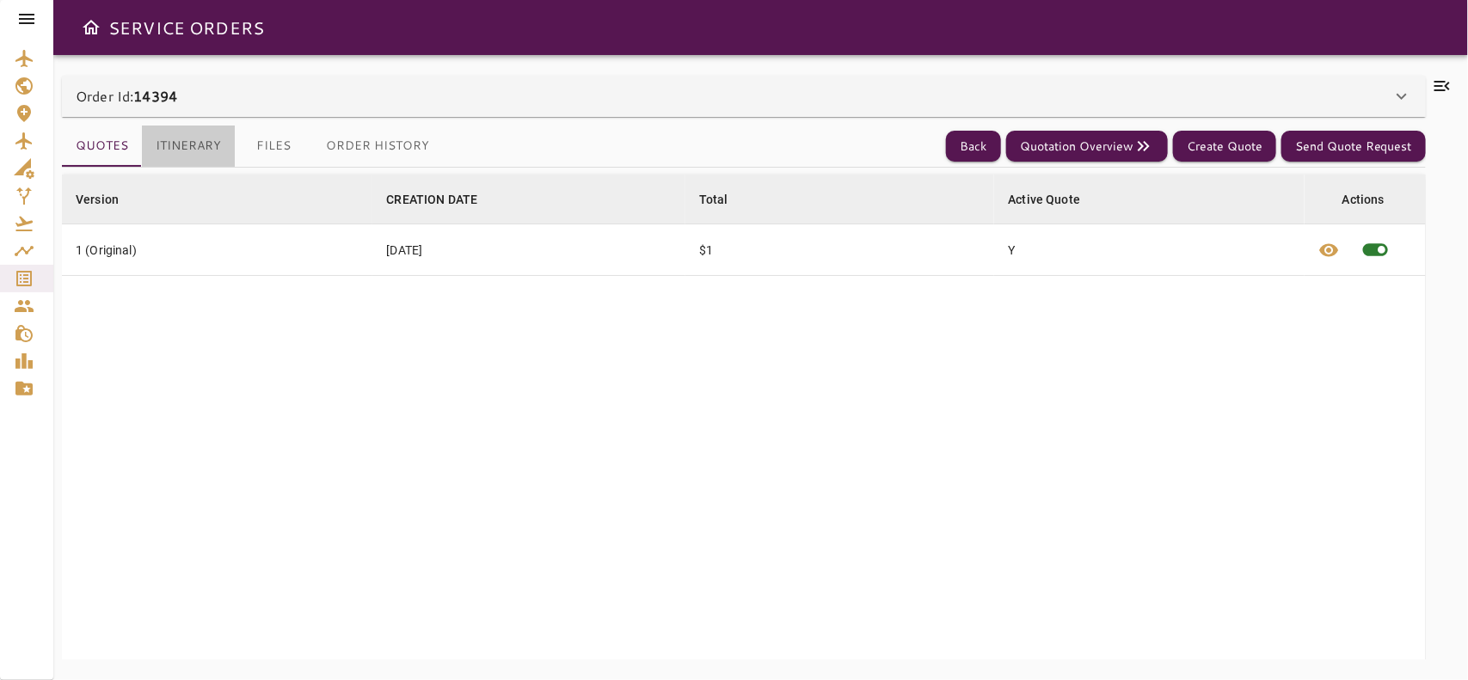
click at [212, 144] on button "Itinerary" at bounding box center [188, 146] width 93 height 41
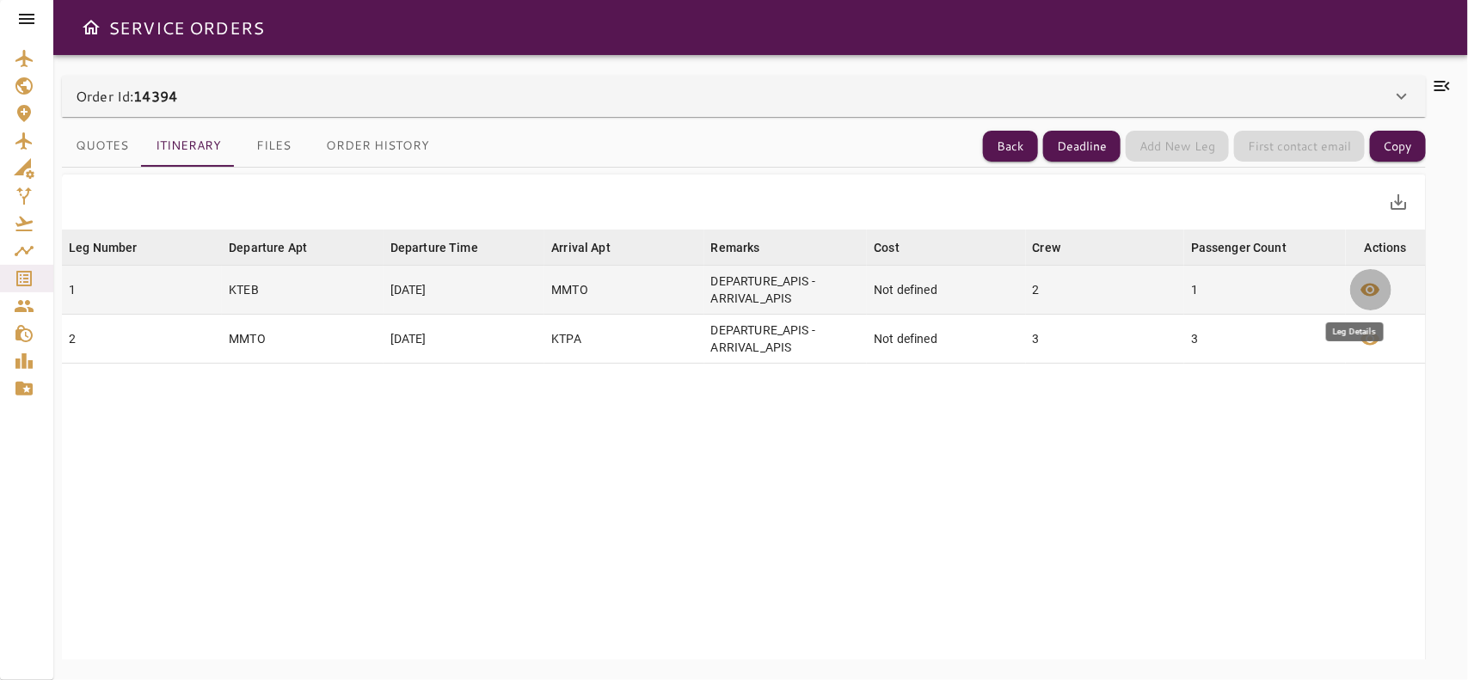
click at [1360, 299] on span "visibility" at bounding box center [1370, 289] width 21 height 21
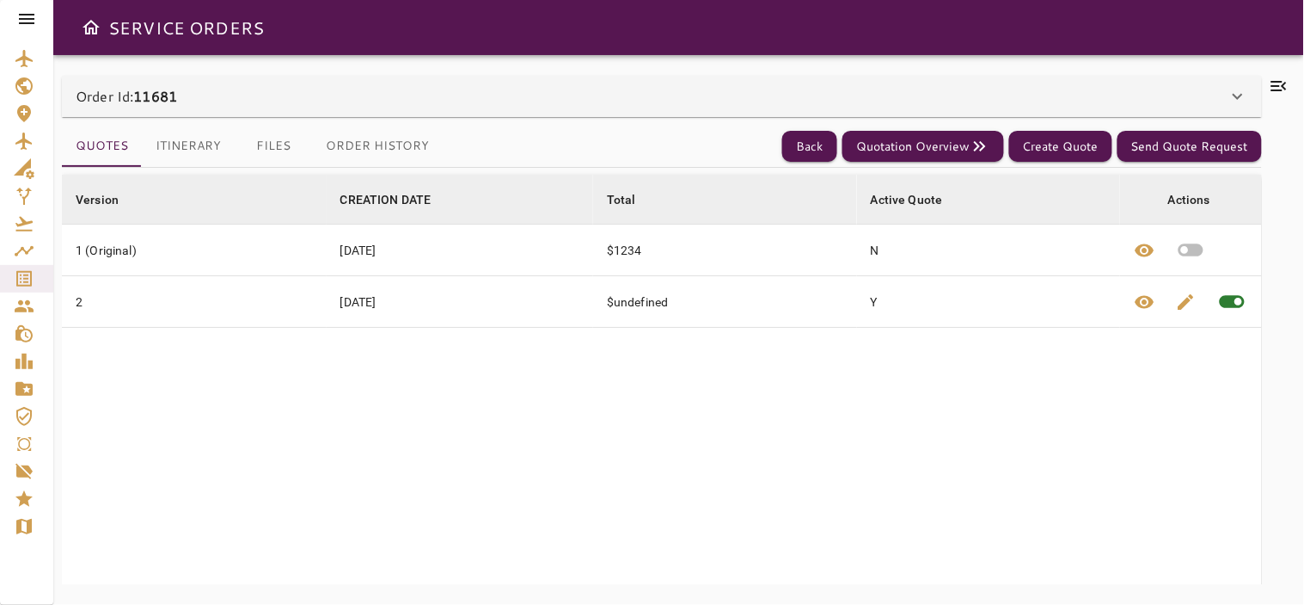
click at [163, 152] on button "Itinerary" at bounding box center [188, 146] width 93 height 41
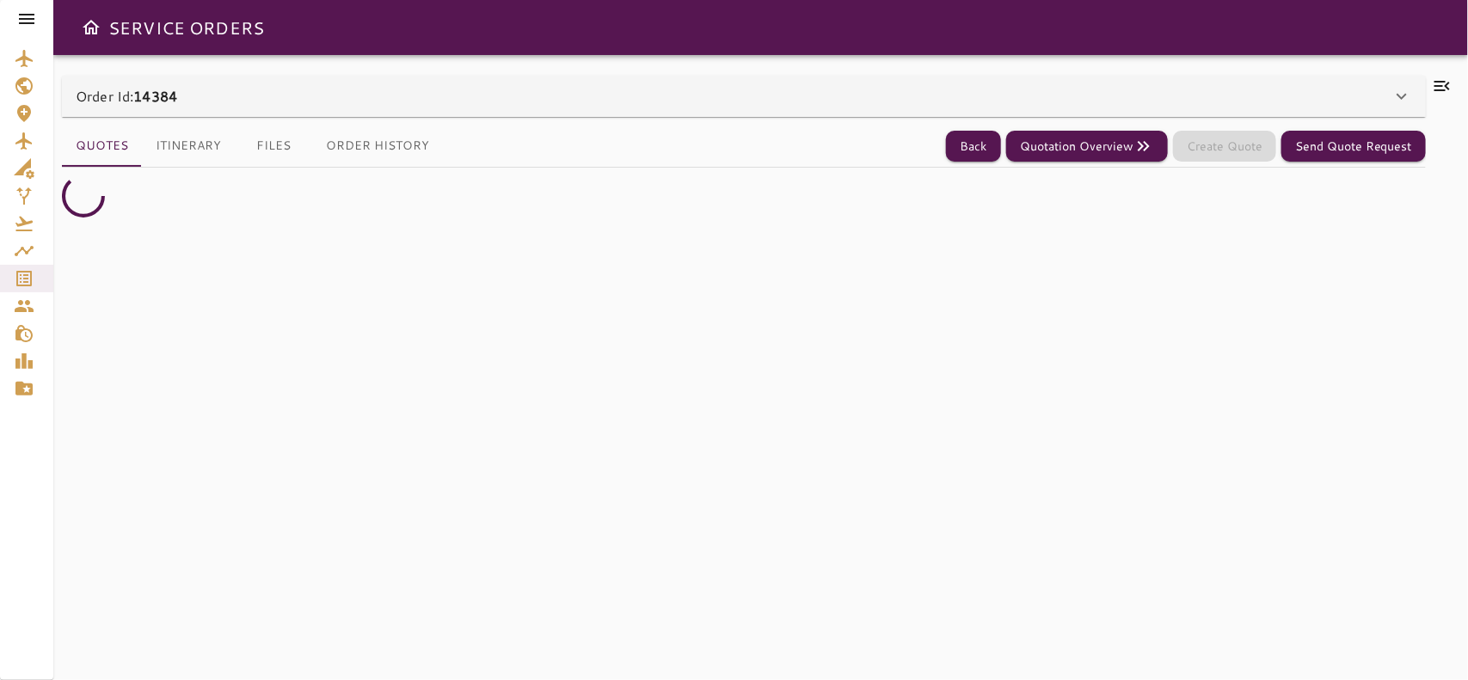
click at [27, 26] on icon at bounding box center [26, 19] width 21 height 21
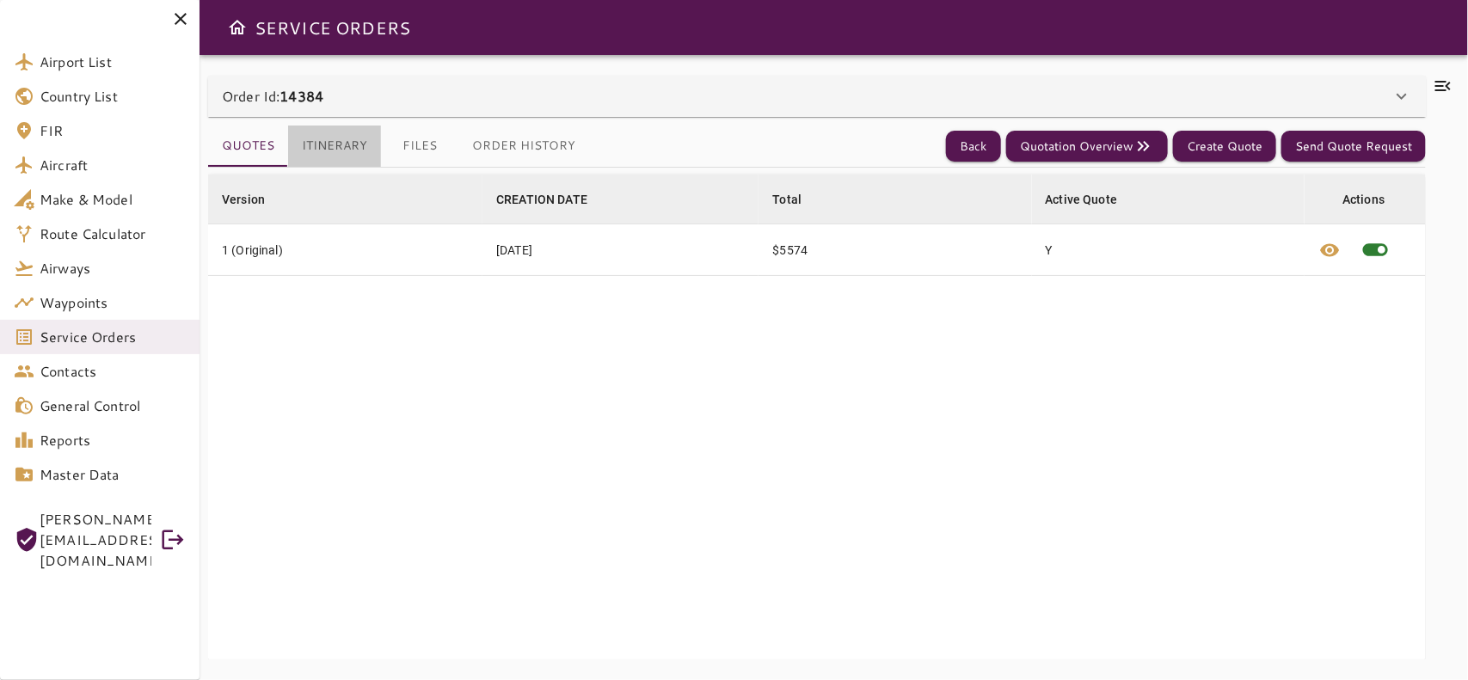
click at [327, 139] on button "Itinerary" at bounding box center [334, 146] width 93 height 41
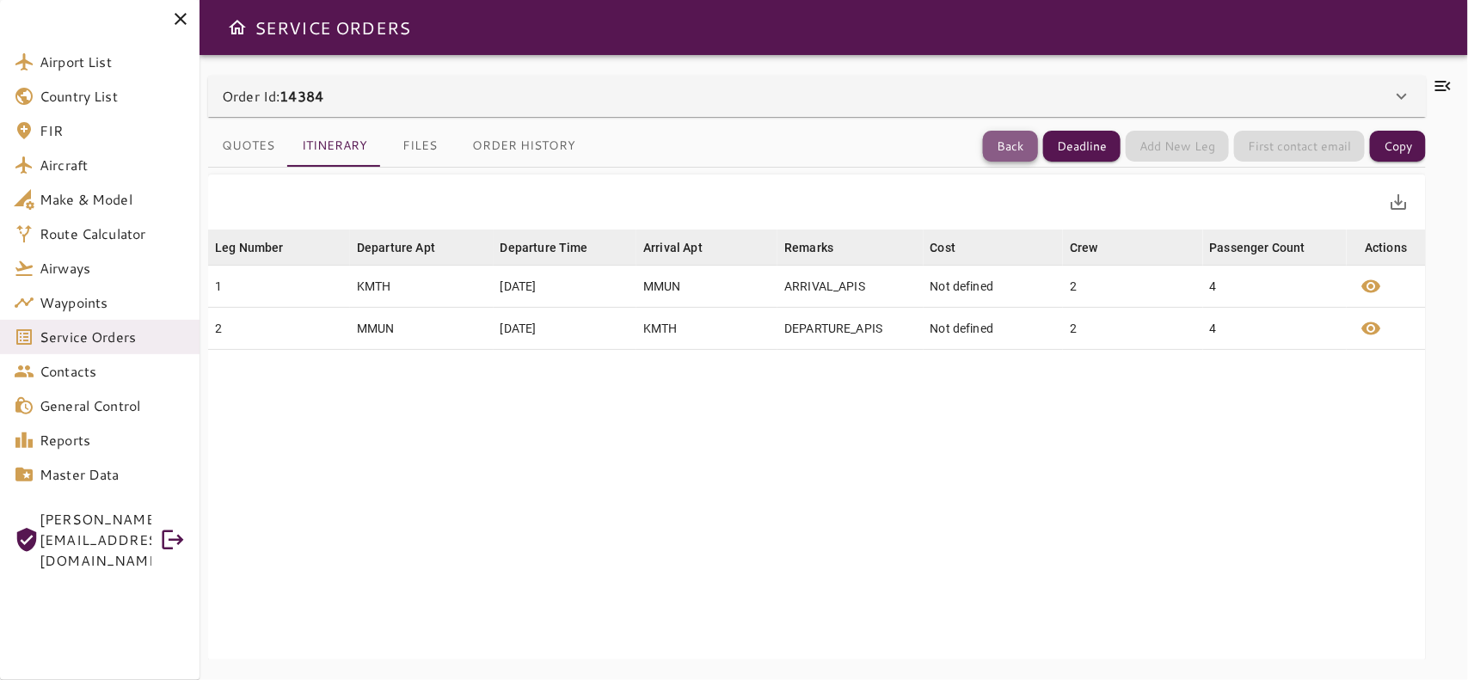
click at [993, 155] on button "Back" at bounding box center [1010, 147] width 55 height 32
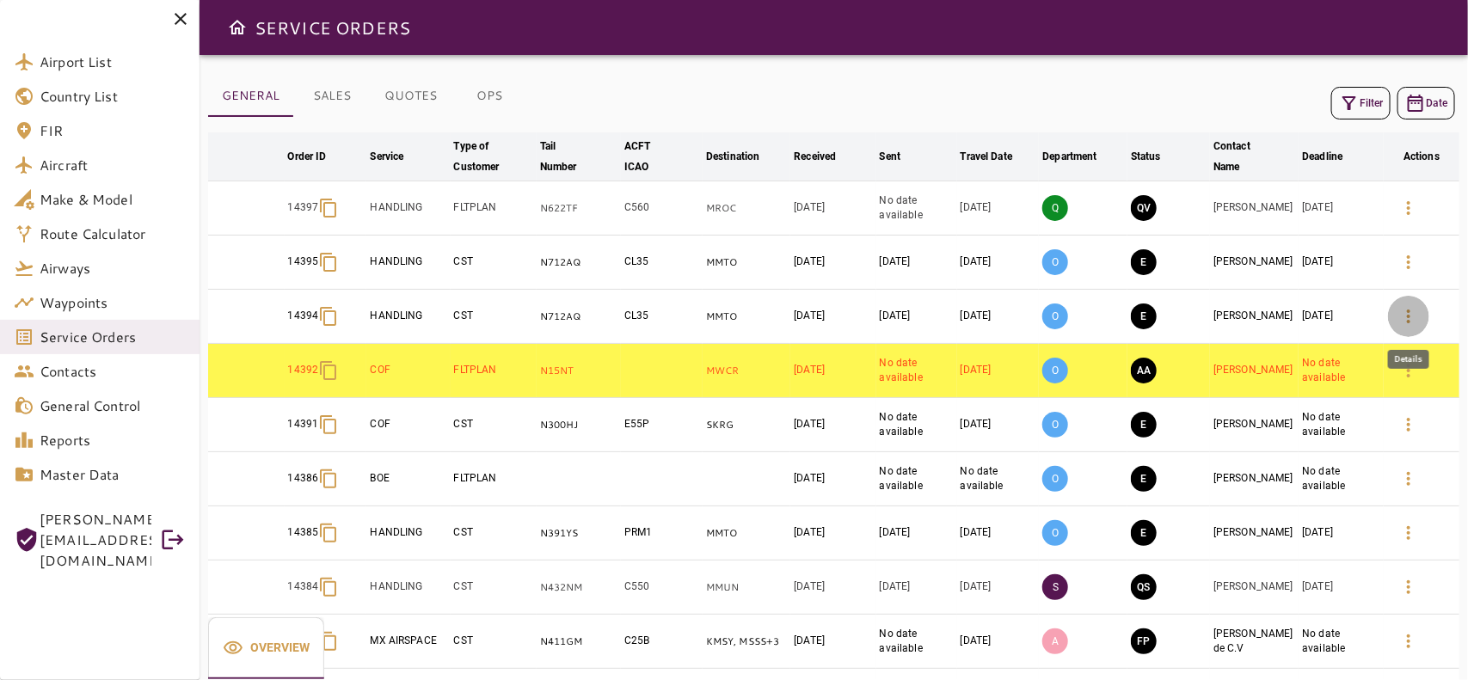
click at [1411, 327] on icon "button" at bounding box center [1408, 316] width 21 height 21
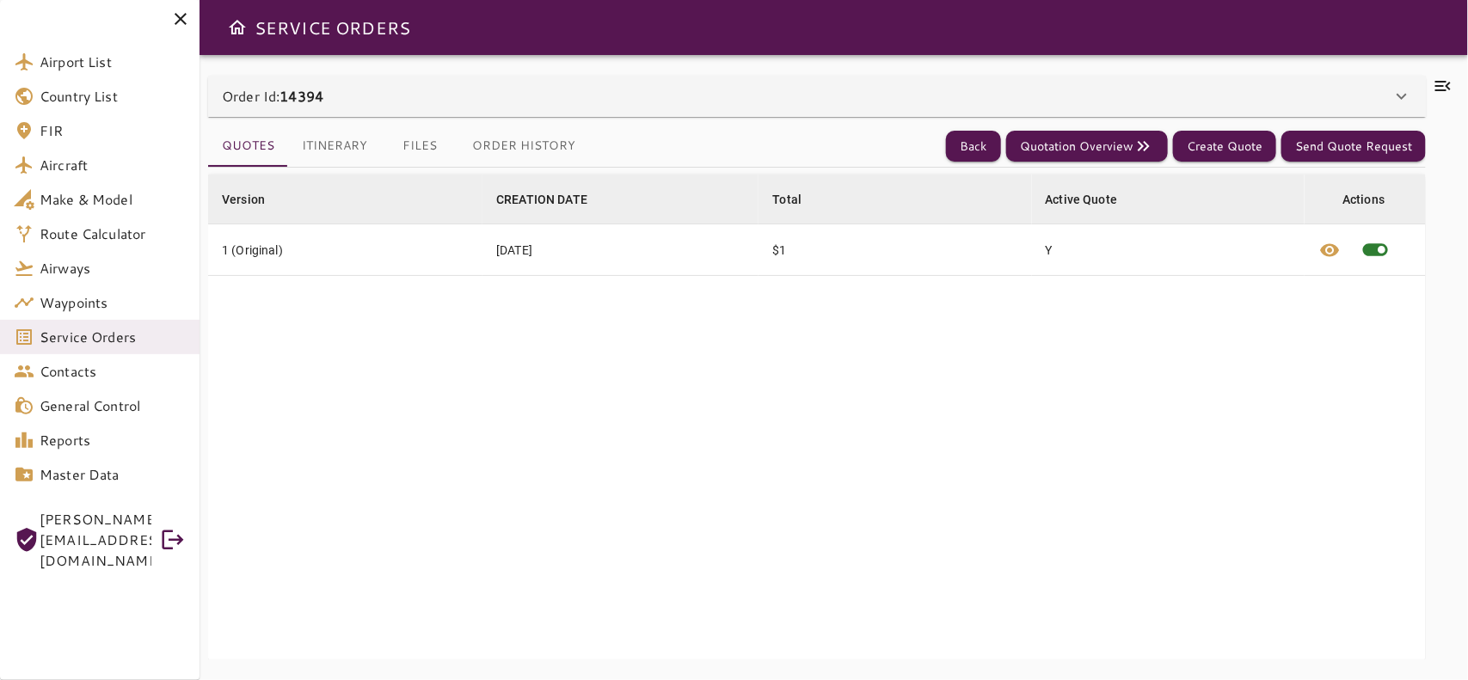
click at [710, 82] on div "Order Id: 14394" at bounding box center [817, 96] width 1218 height 41
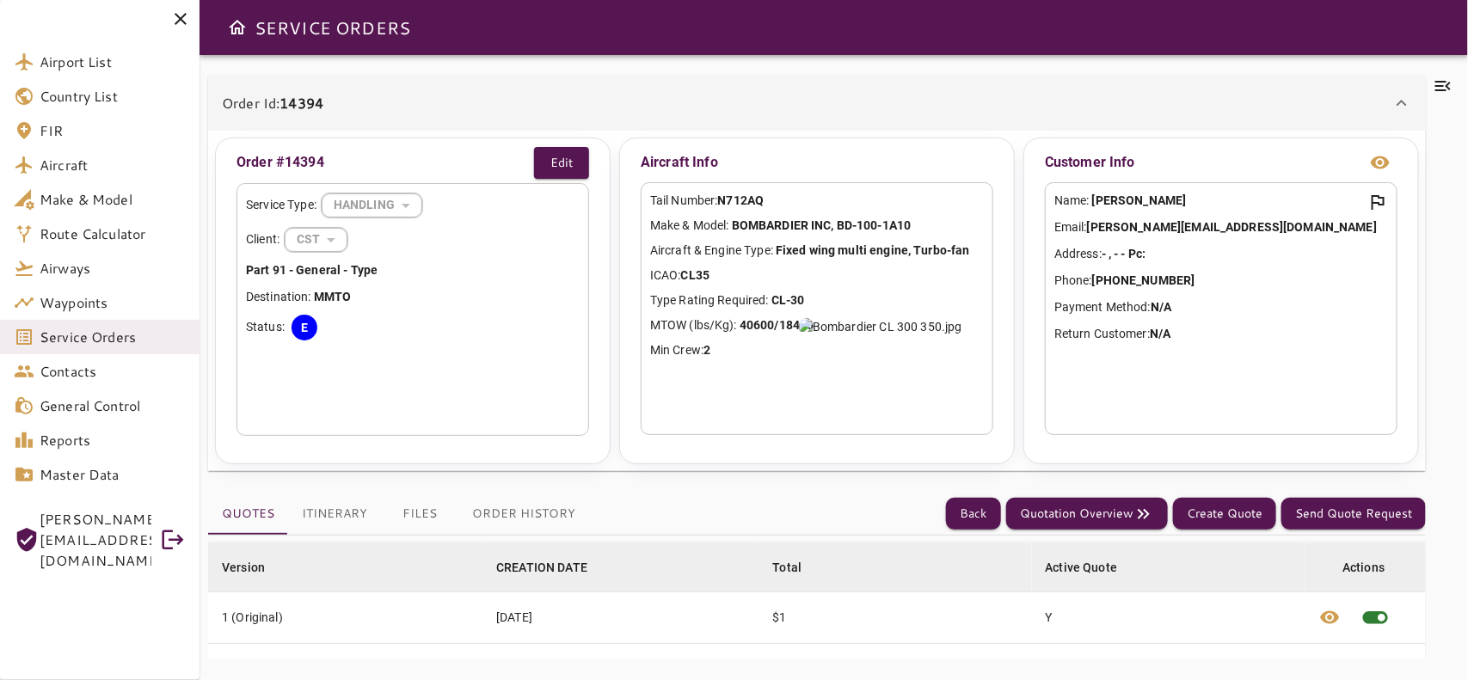
click at [710, 82] on div "Order Id: 14394" at bounding box center [817, 103] width 1218 height 55
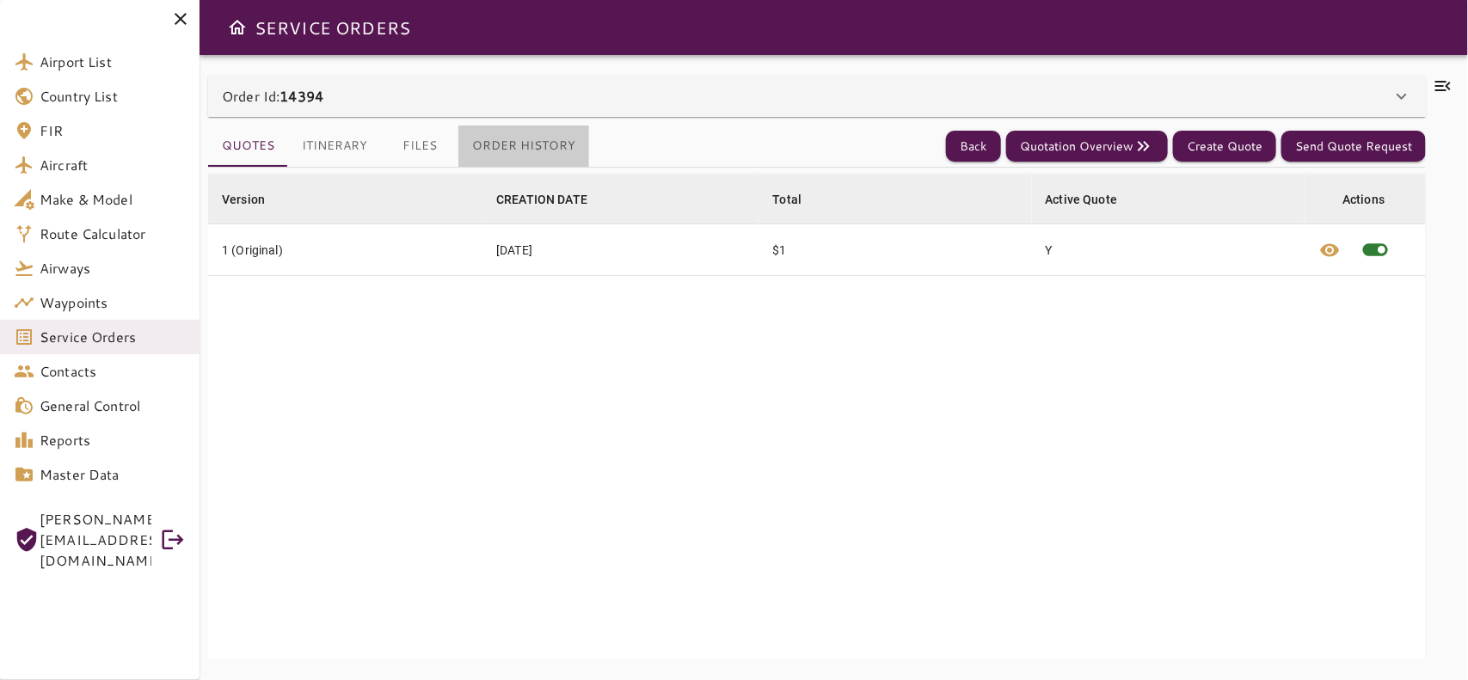
click at [542, 131] on button "Order History" at bounding box center [523, 146] width 131 height 41
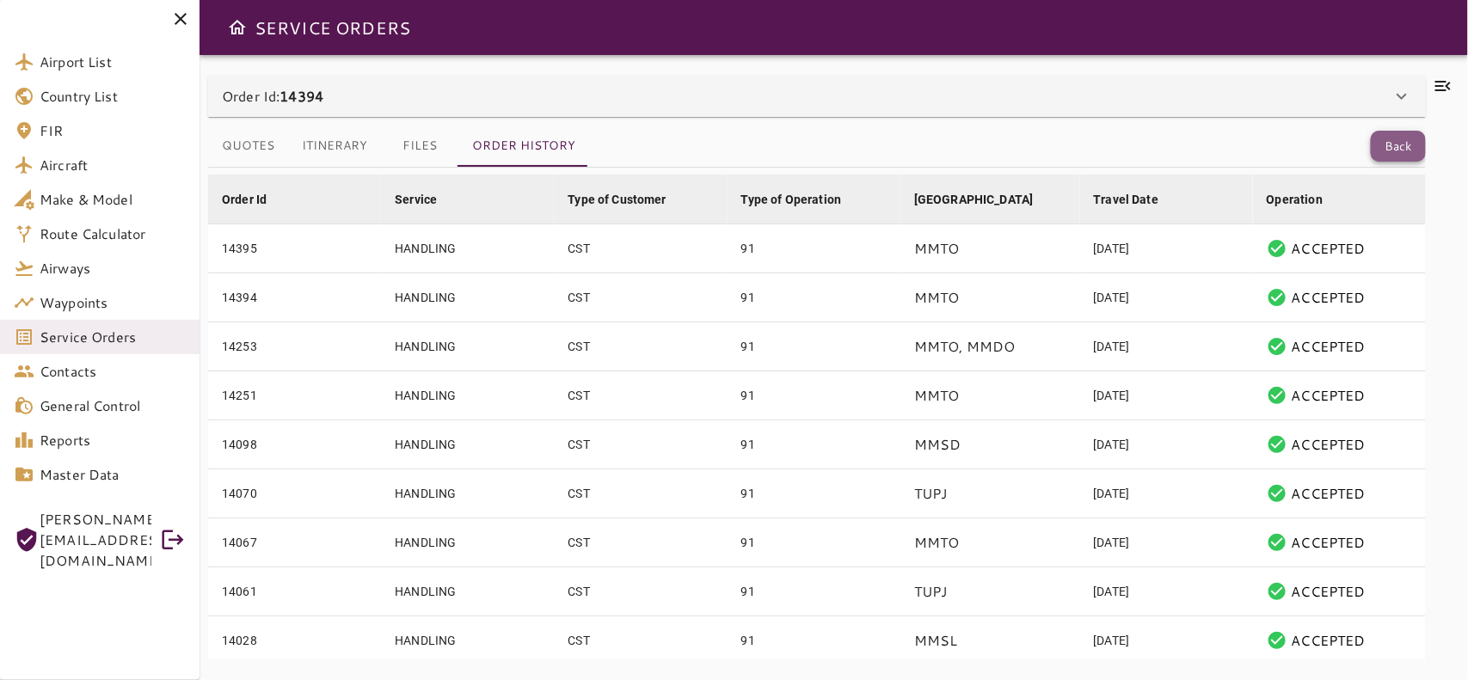
click at [1393, 149] on button "Back" at bounding box center [1398, 147] width 55 height 32
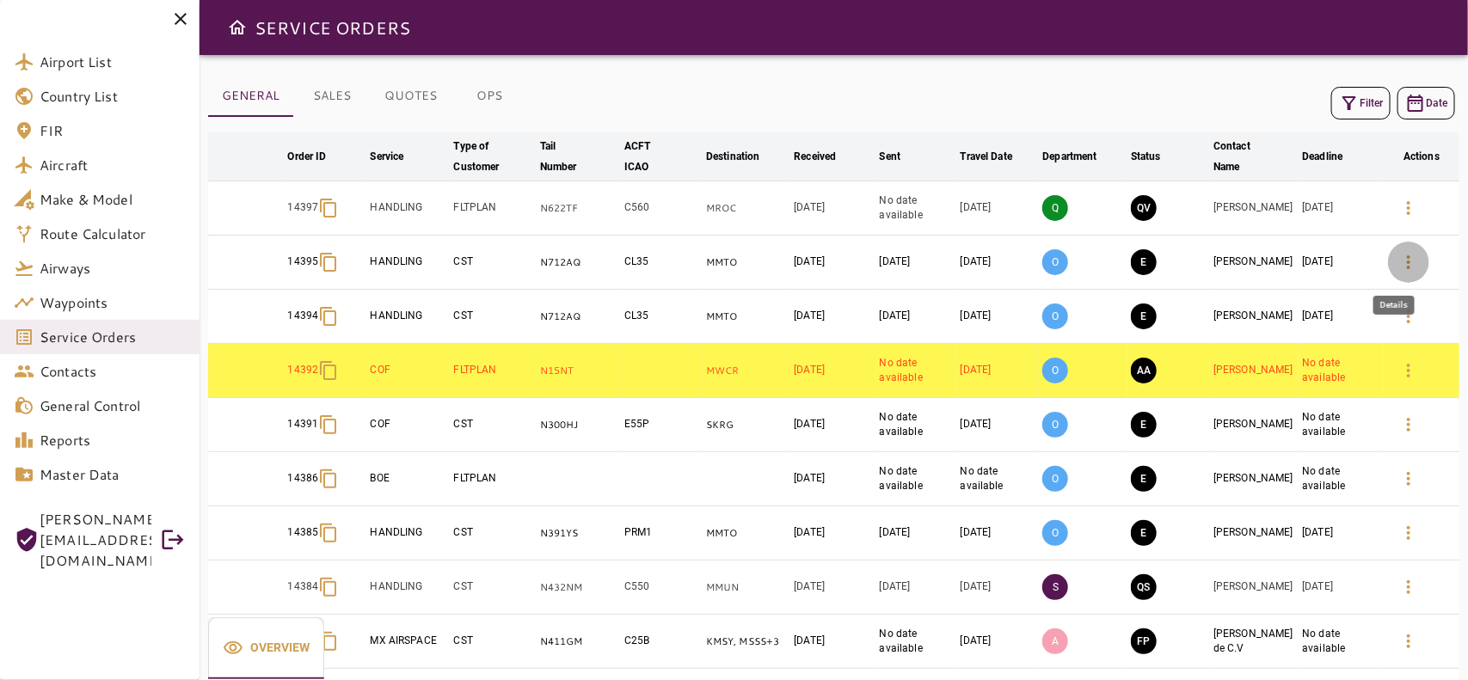
click at [1415, 273] on button "button" at bounding box center [1408, 262] width 41 height 41
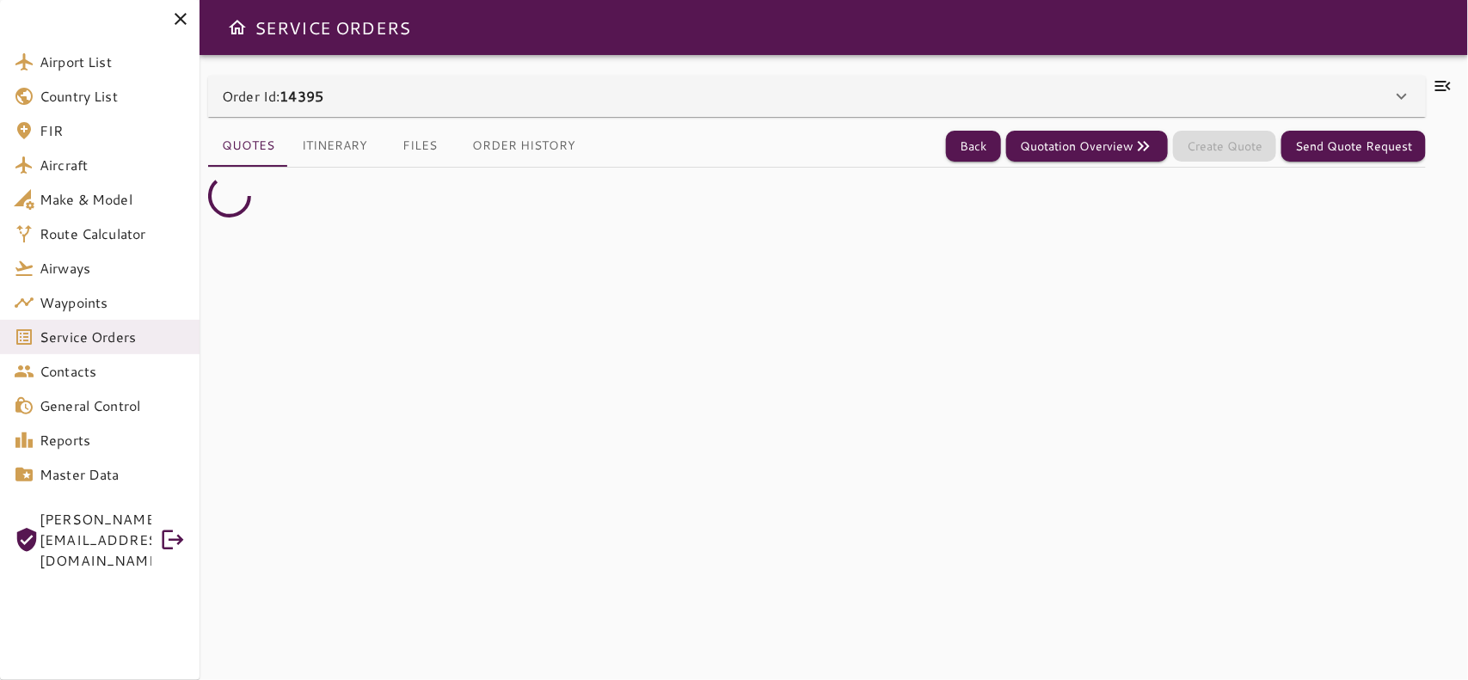
click at [510, 83] on div "Order Id: 14395 Order #14395 Edit Service Type: HANDLING ******** ​ Client: CST…" at bounding box center [817, 368] width 1218 height 584
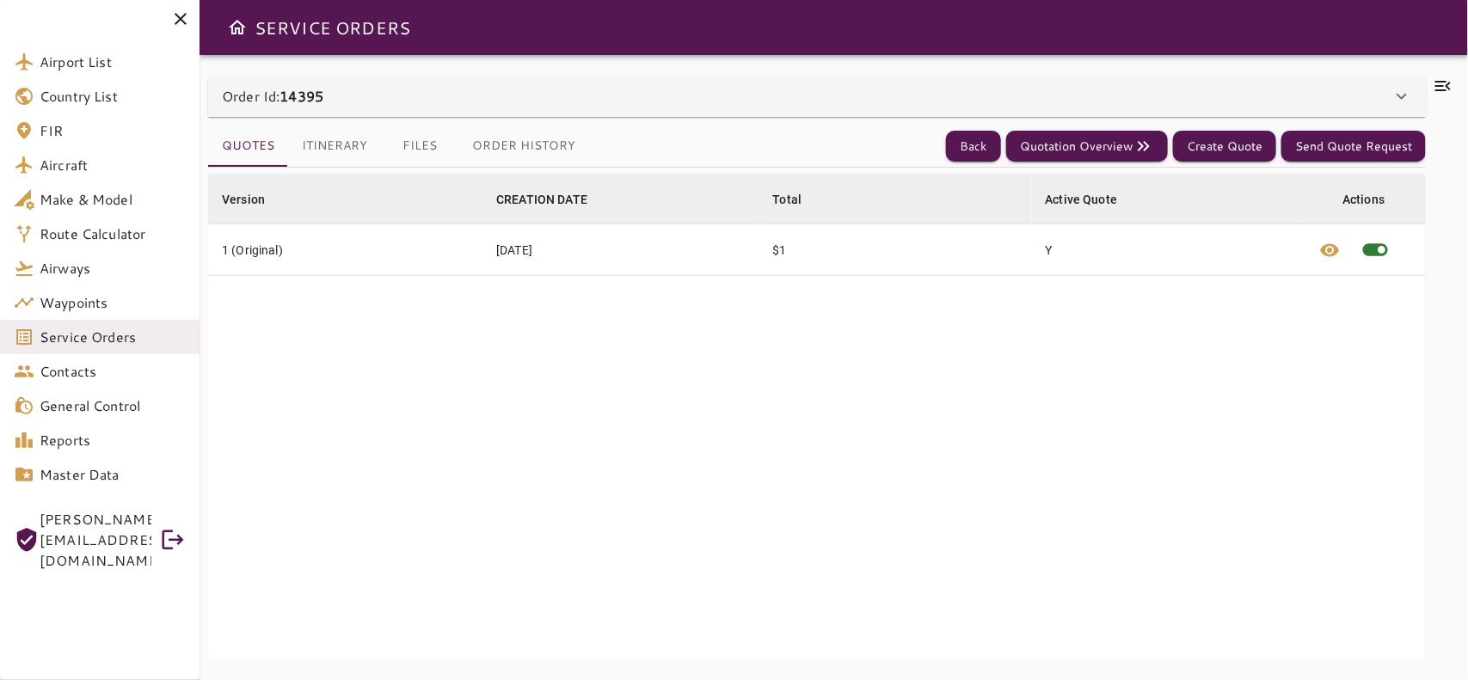
click at [469, 96] on div "Order Id: 14395" at bounding box center [806, 96] width 1169 height 21
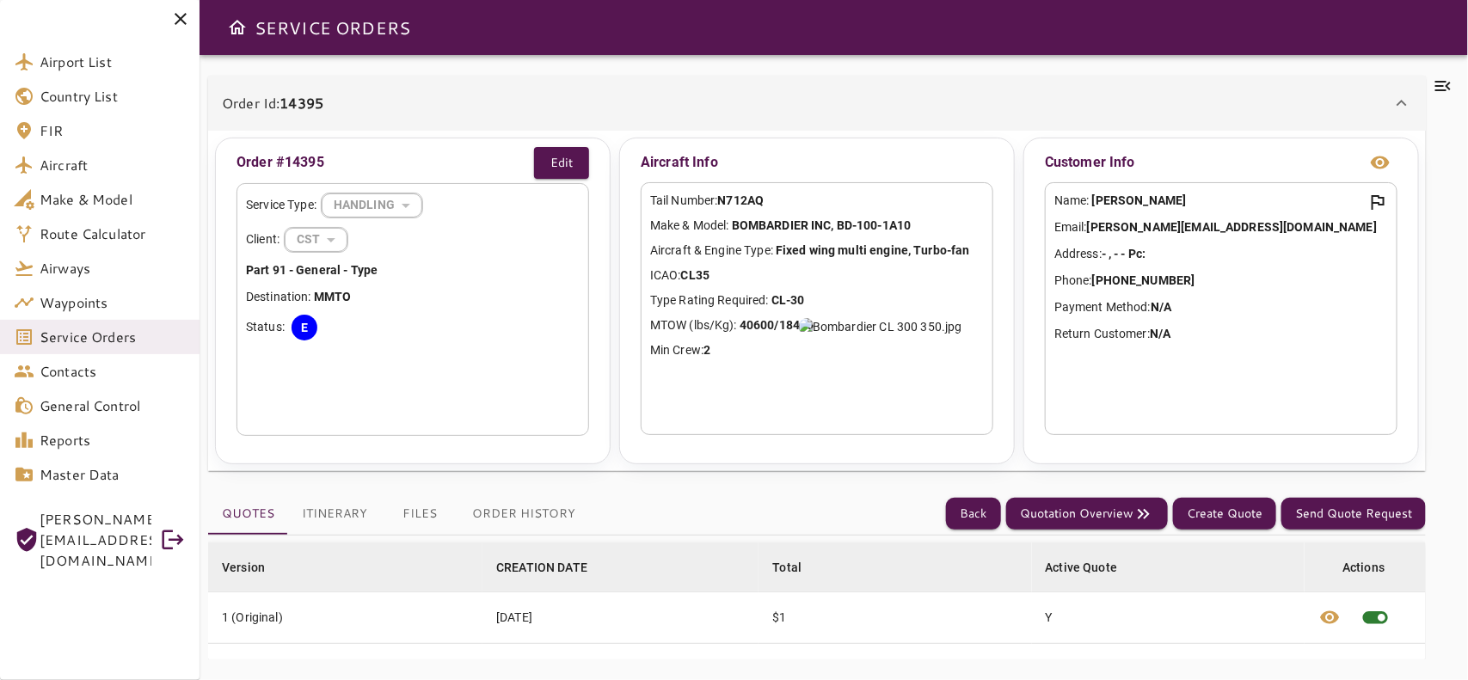
click at [469, 96] on div "Order Id: 14395" at bounding box center [806, 103] width 1169 height 21
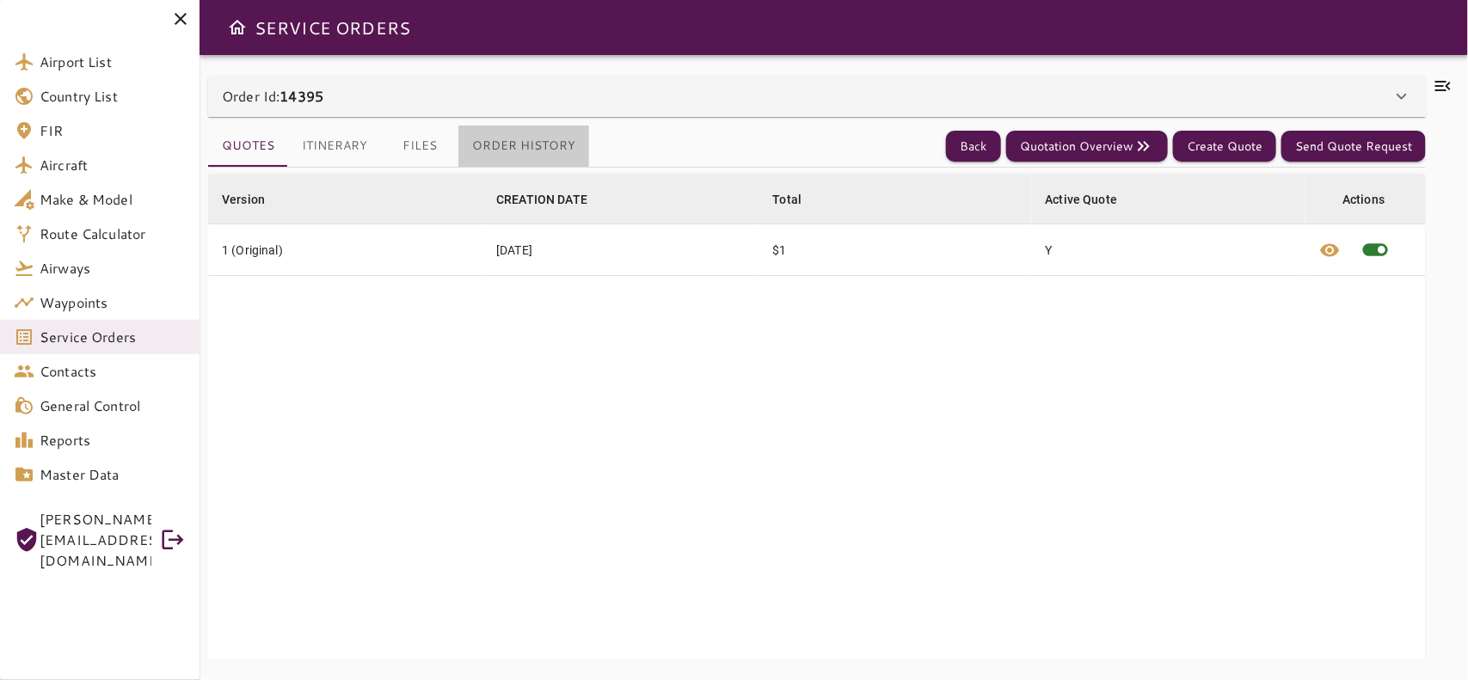
click at [548, 146] on button "Order History" at bounding box center [523, 146] width 131 height 41
